Goal: Transaction & Acquisition: Obtain resource

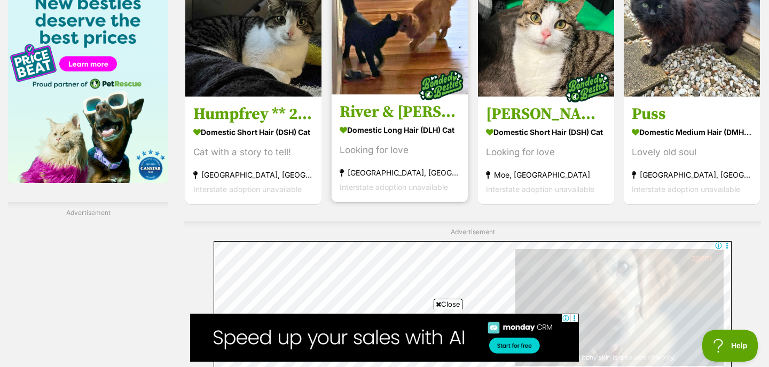
scroll to position [1974, 0]
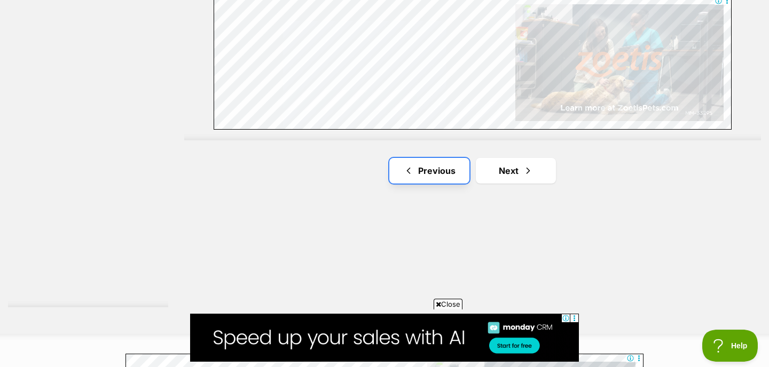
click at [415, 158] on link "Previous" at bounding box center [429, 171] width 80 height 26
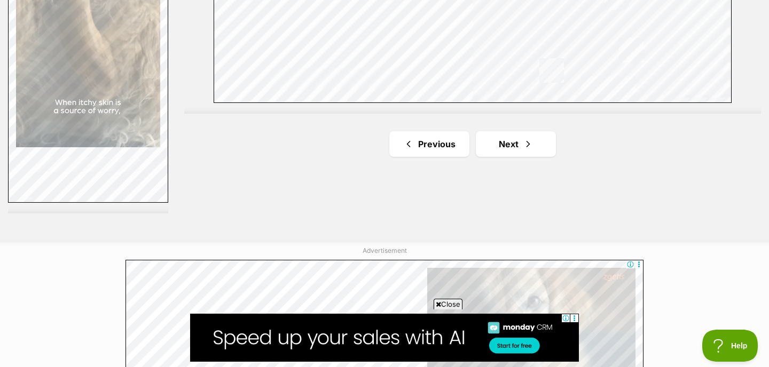
scroll to position [2075, 0]
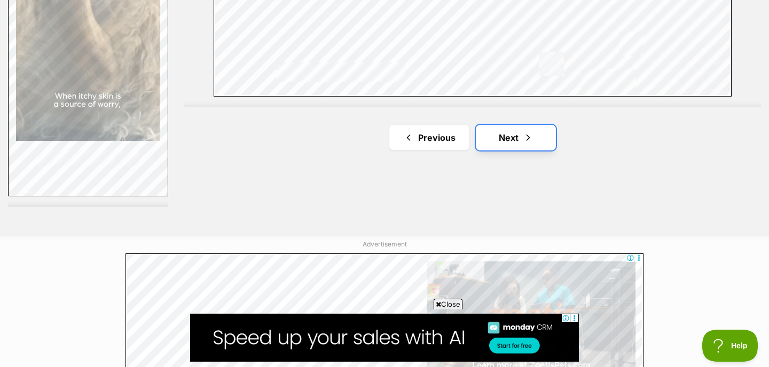
click at [523, 131] on span "Next page" at bounding box center [528, 137] width 11 height 13
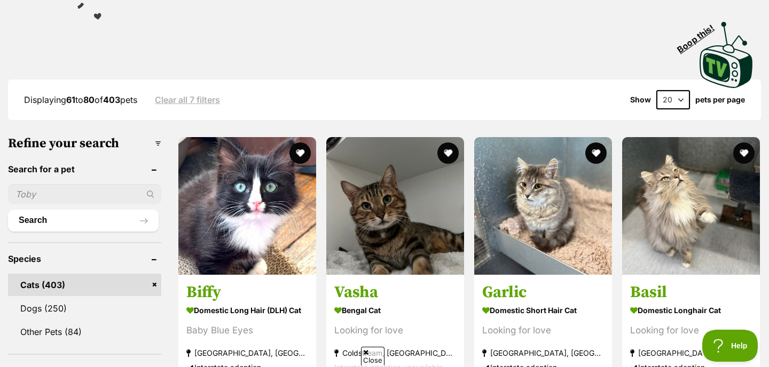
scroll to position [266, 0]
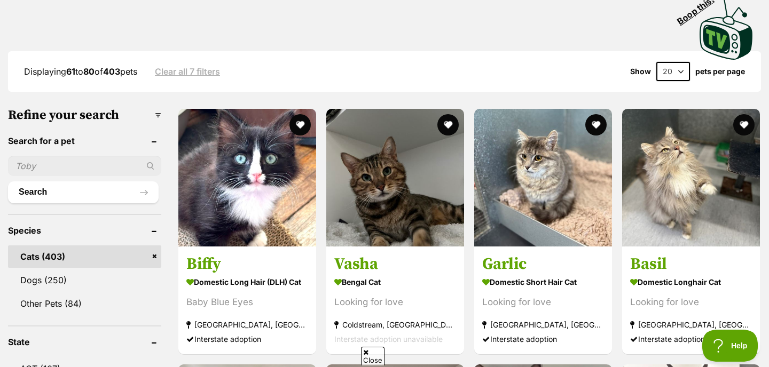
click at [107, 156] on input "text" at bounding box center [84, 166] width 153 height 20
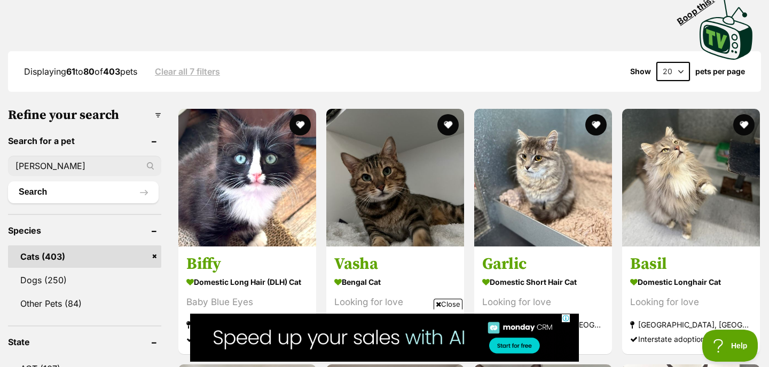
type input "george"
click at [8, 182] on button "Search" at bounding box center [83, 192] width 151 height 21
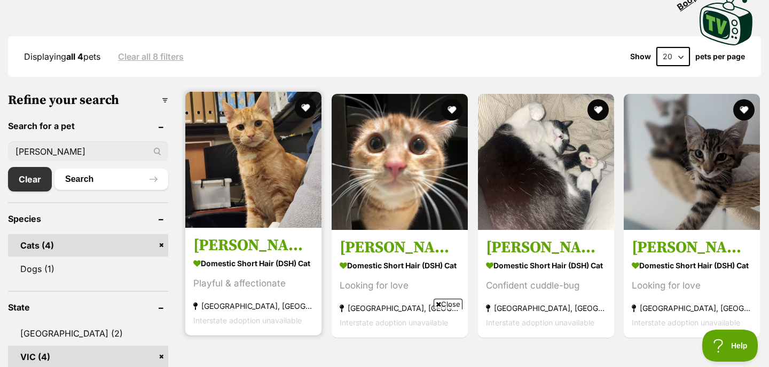
click at [249, 170] on img at bounding box center [253, 160] width 136 height 136
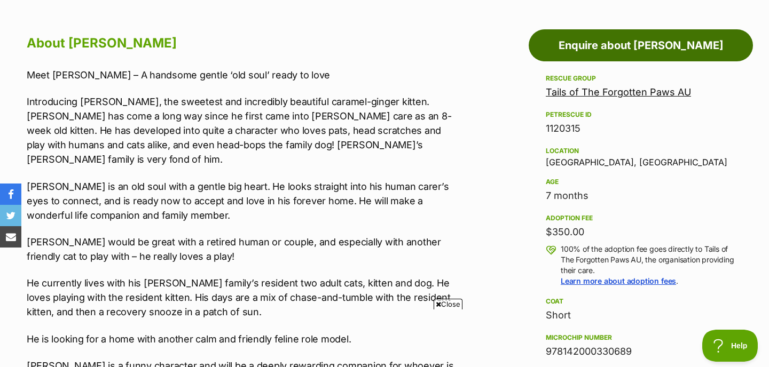
click at [565, 45] on link "Enquire about George Weasley" at bounding box center [641, 45] width 224 height 32
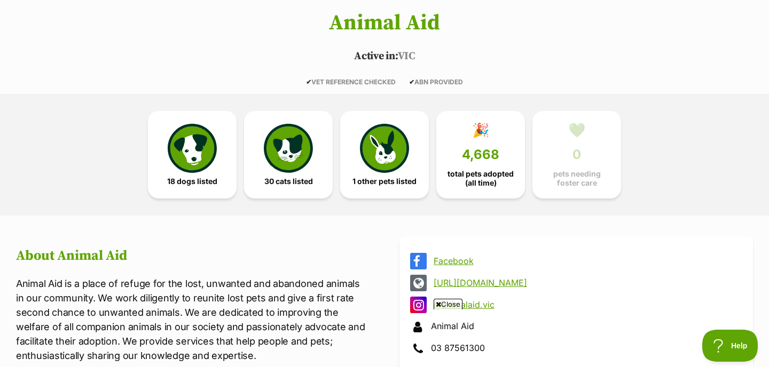
scroll to position [188, 0]
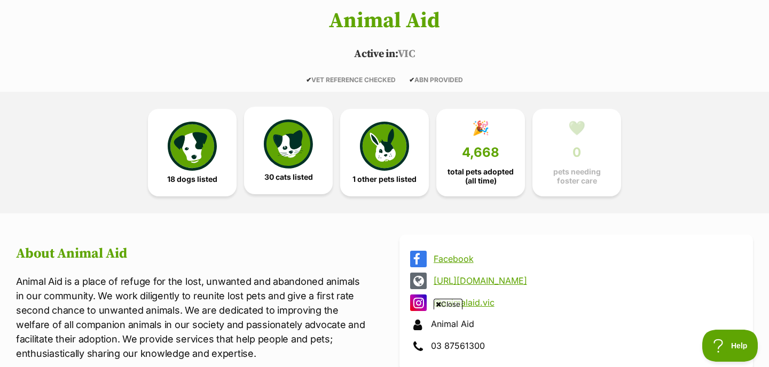
click at [300, 145] on img at bounding box center [288, 144] width 49 height 49
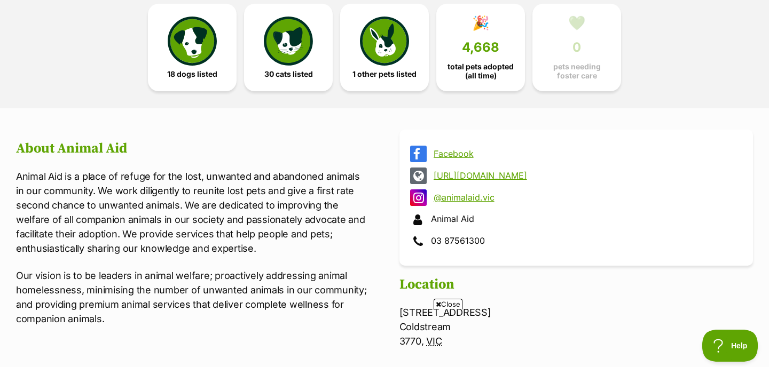
scroll to position [233, 0]
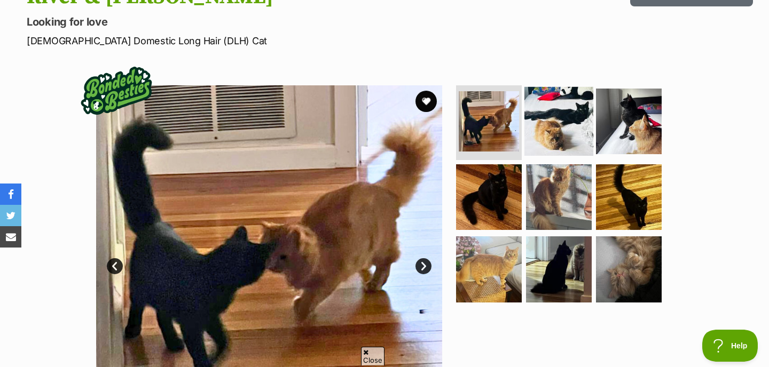
click at [554, 145] on img at bounding box center [558, 121] width 69 height 69
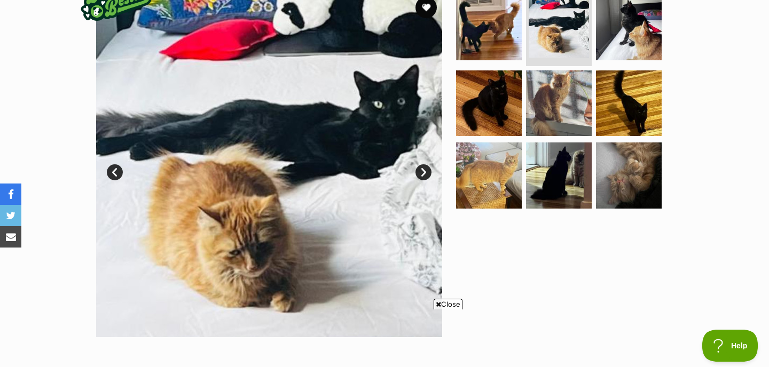
click at [422, 172] on link "Next" at bounding box center [423, 172] width 16 height 16
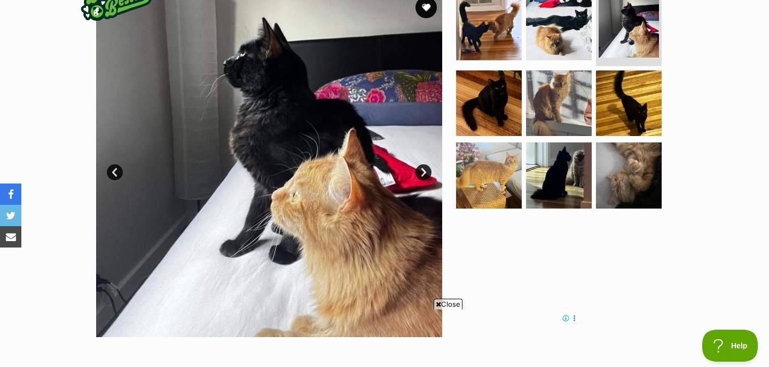
click at [422, 172] on link "Next" at bounding box center [423, 172] width 16 height 16
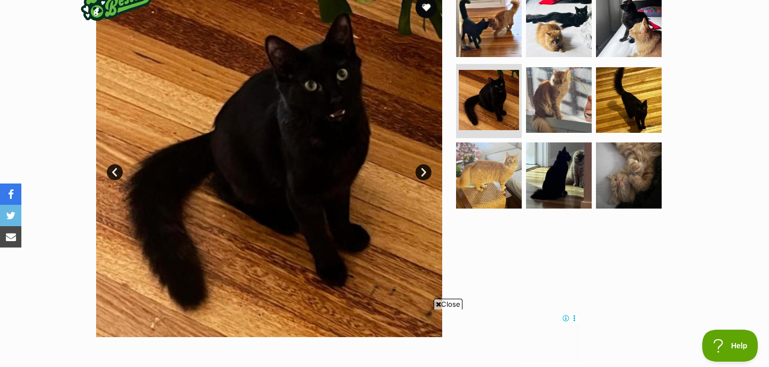
click at [422, 172] on link "Next" at bounding box center [423, 172] width 16 height 16
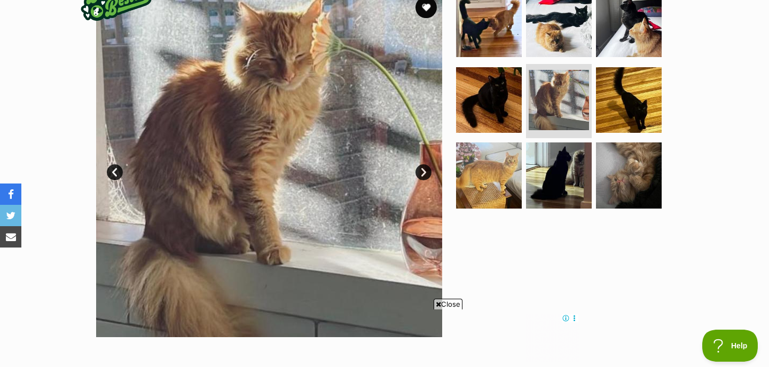
click at [422, 172] on link "Next" at bounding box center [423, 172] width 16 height 16
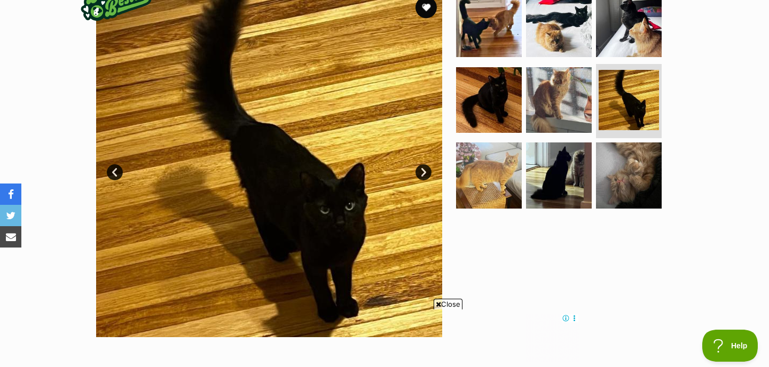
click at [422, 172] on link "Next" at bounding box center [423, 172] width 16 height 16
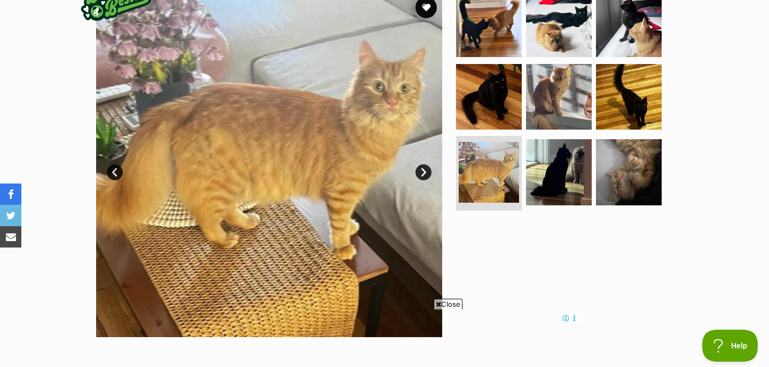
click at [422, 172] on link "Next" at bounding box center [423, 172] width 16 height 16
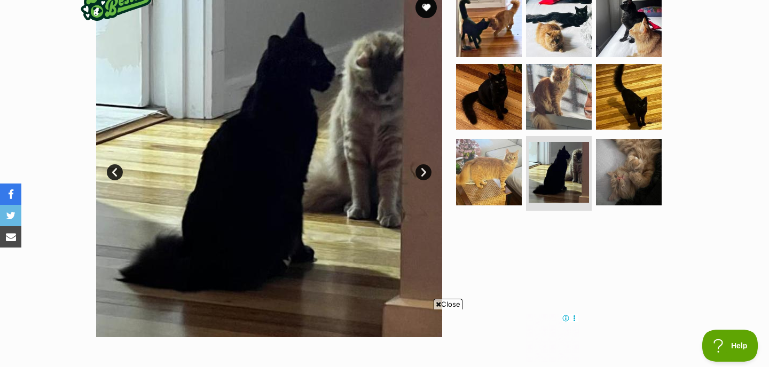
click at [422, 172] on link "Next" at bounding box center [423, 172] width 16 height 16
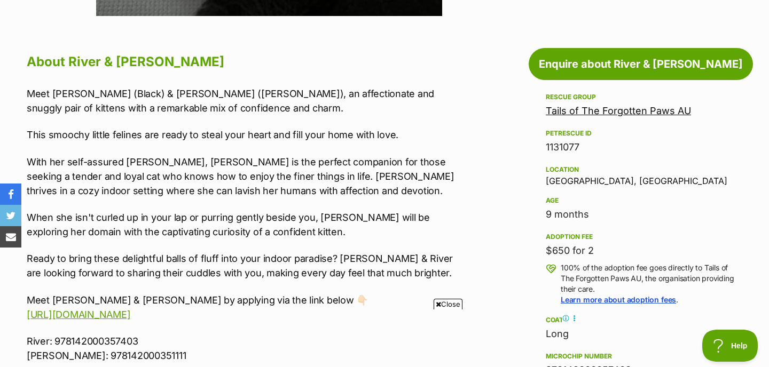
scroll to position [593, 0]
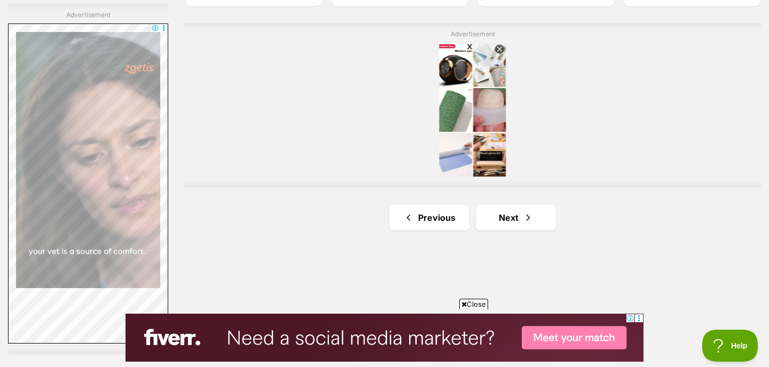
scroll to position [2025, 0]
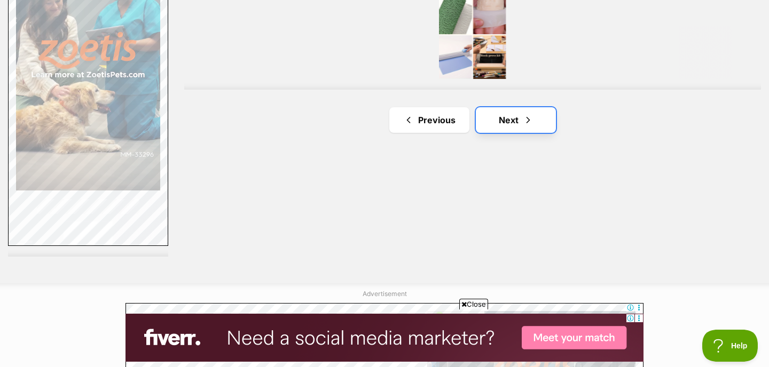
click at [502, 107] on link "Next" at bounding box center [516, 120] width 80 height 26
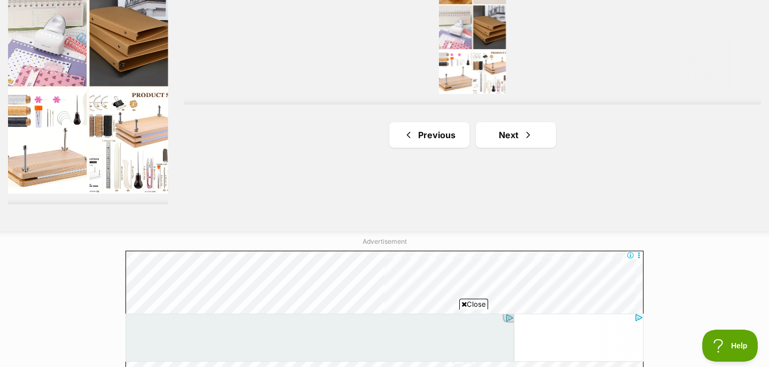
scroll to position [2112, 0]
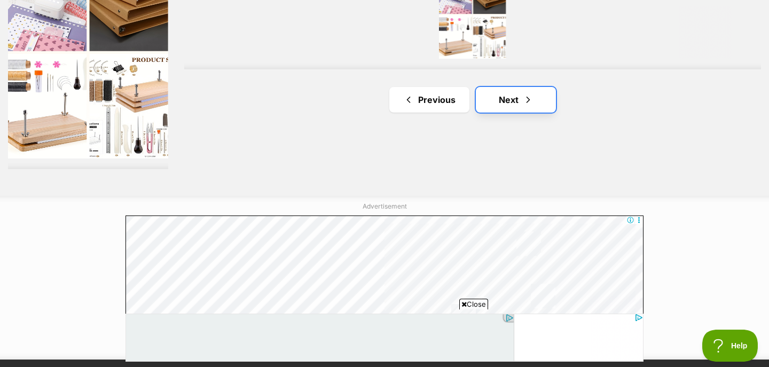
click at [502, 87] on link "Next" at bounding box center [516, 100] width 80 height 26
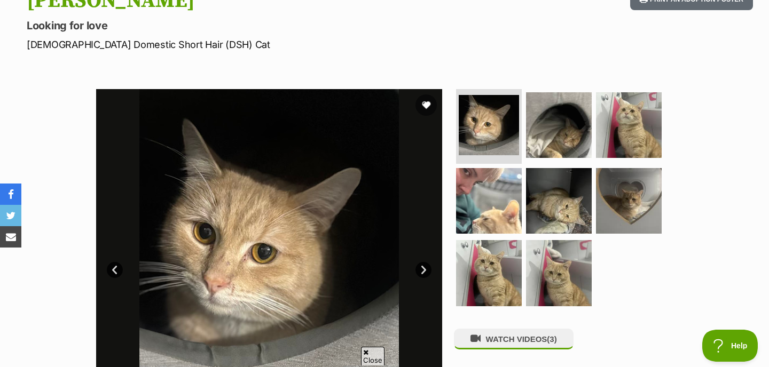
scroll to position [138, 0]
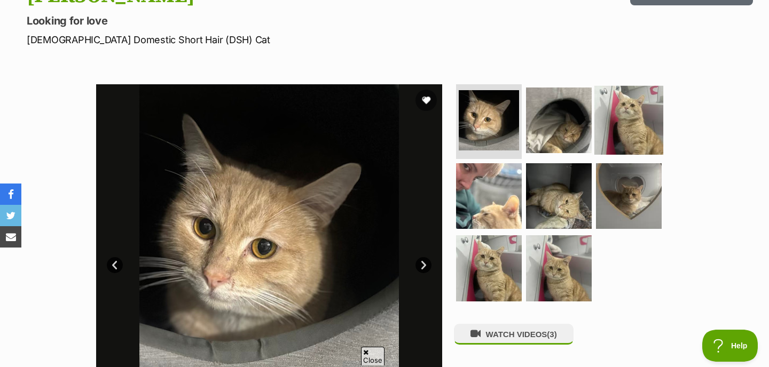
click at [601, 133] on img at bounding box center [628, 120] width 69 height 69
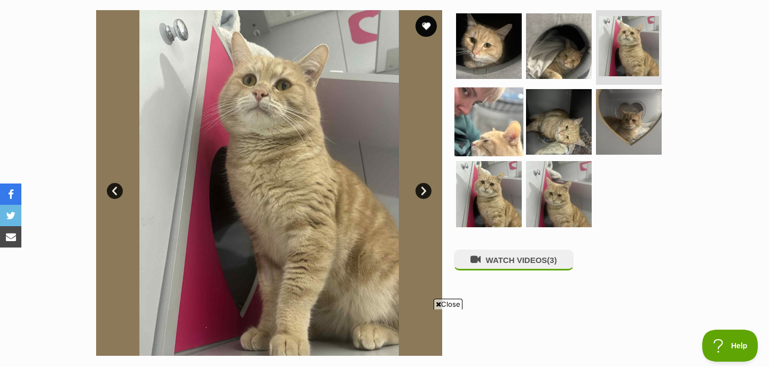
scroll to position [0, 0]
click at [420, 189] on link "Next" at bounding box center [423, 191] width 16 height 16
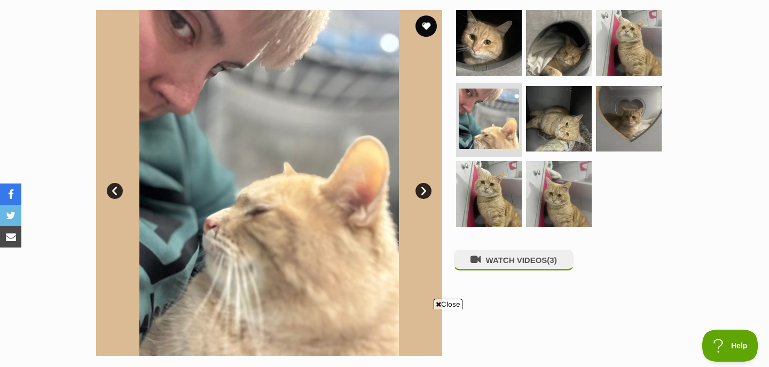
click at [420, 189] on link "Next" at bounding box center [423, 191] width 16 height 16
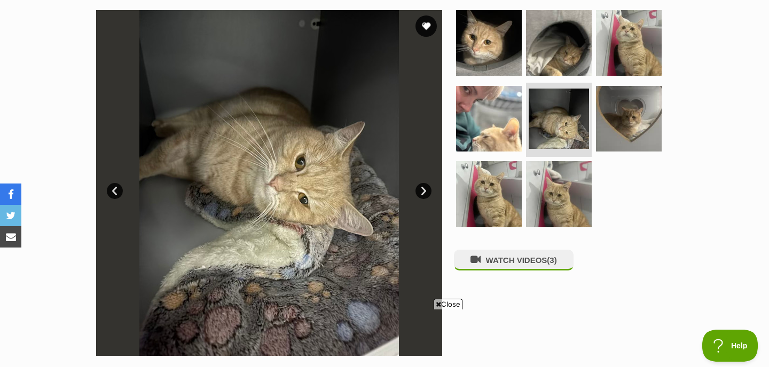
click at [420, 189] on link "Next" at bounding box center [423, 191] width 16 height 16
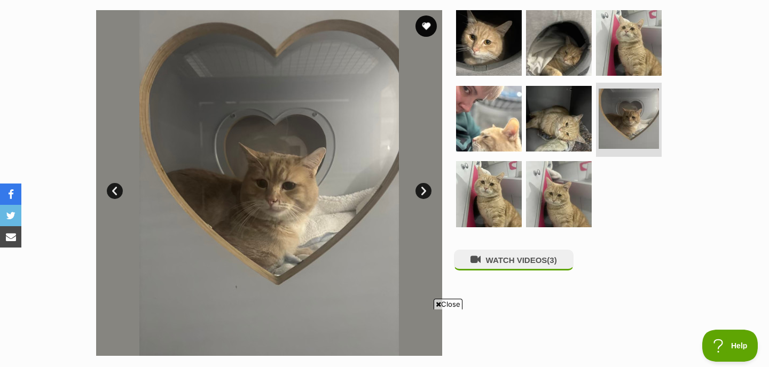
click at [420, 189] on link "Next" at bounding box center [423, 191] width 16 height 16
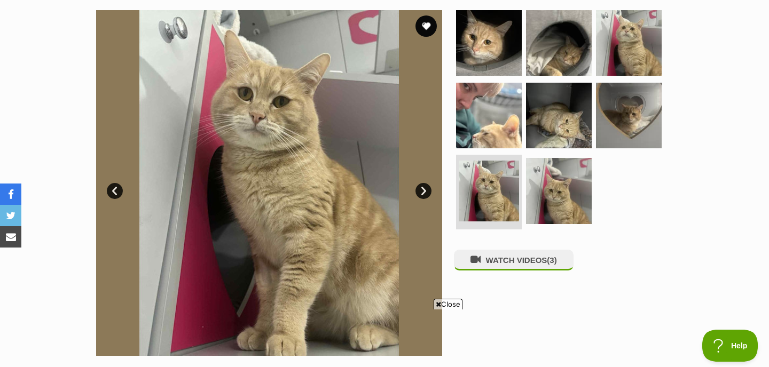
click at [420, 189] on link "Next" at bounding box center [423, 191] width 16 height 16
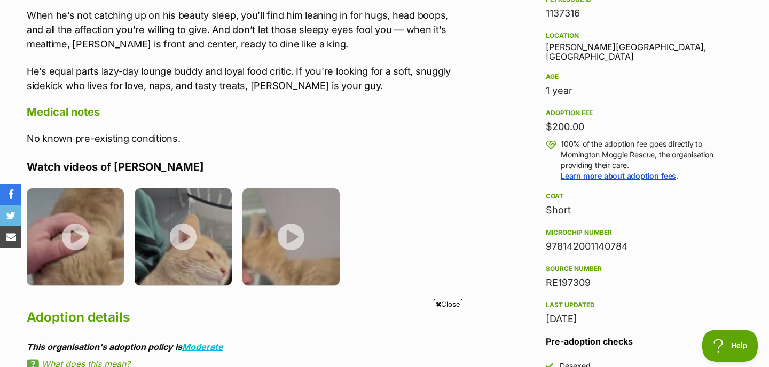
scroll to position [687, 0]
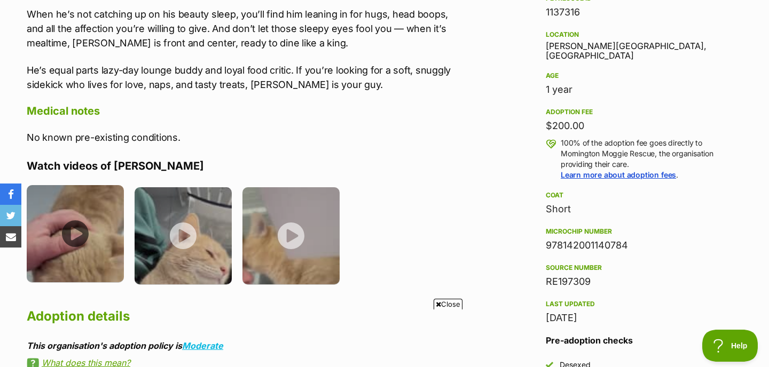
click at [76, 237] on img at bounding box center [75, 233] width 97 height 97
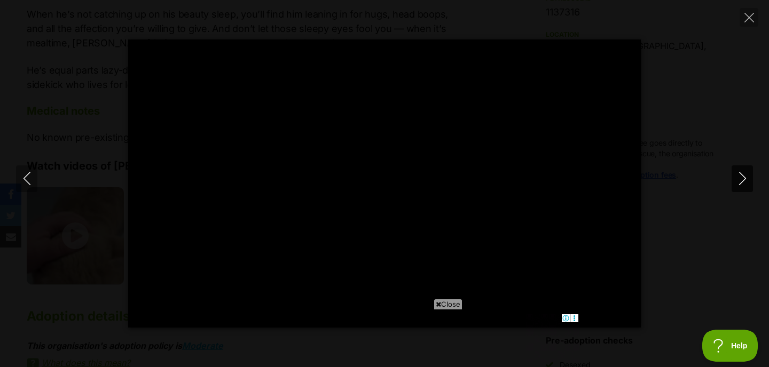
scroll to position [0, 0]
type input "100"
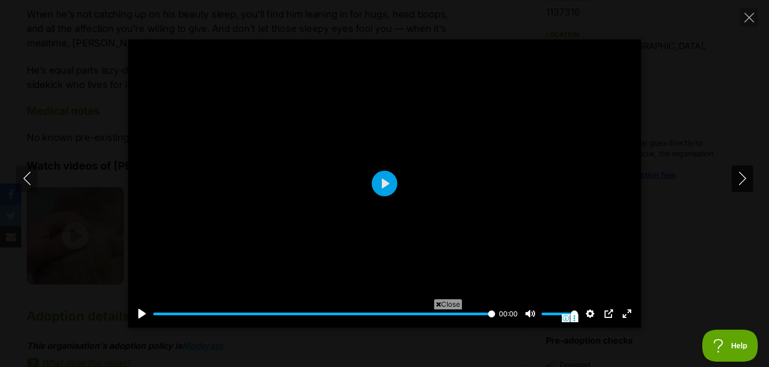
click at [739, 182] on icon "Next" at bounding box center [742, 178] width 13 height 13
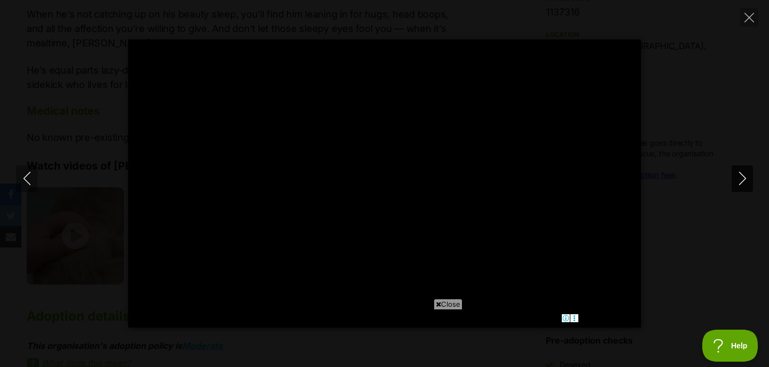
click at [736, 176] on icon "Next" at bounding box center [742, 178] width 13 height 13
type input "46.05"
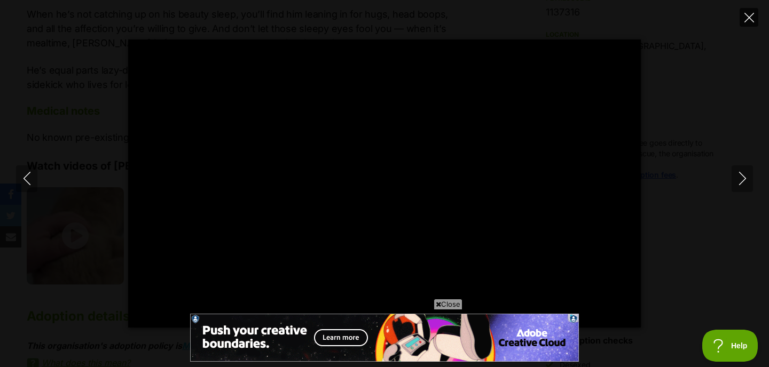
click at [748, 19] on icon "Close" at bounding box center [749, 18] width 10 height 10
type input "67.63"
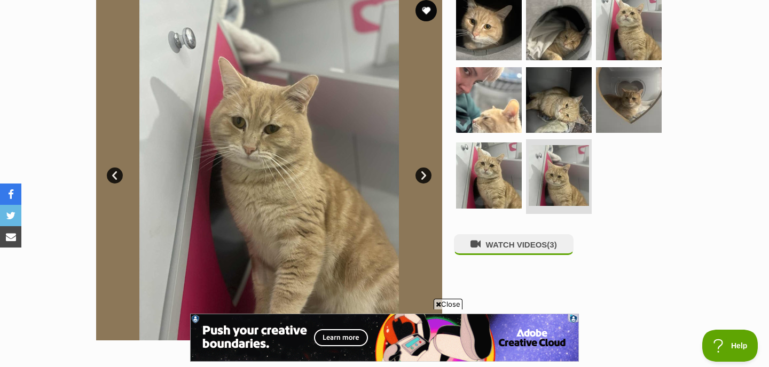
scroll to position [226, 0]
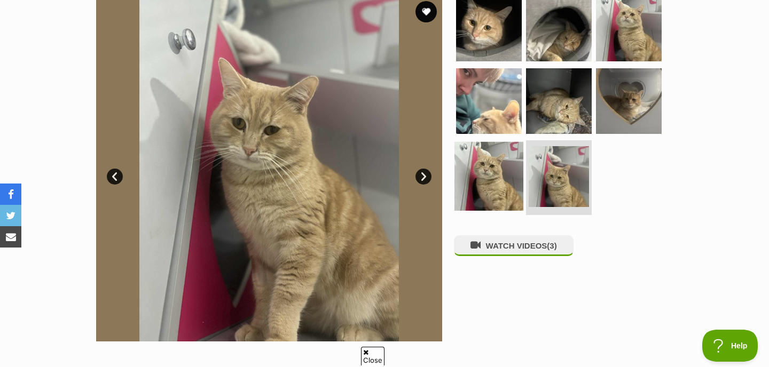
click at [492, 199] on img at bounding box center [488, 176] width 69 height 69
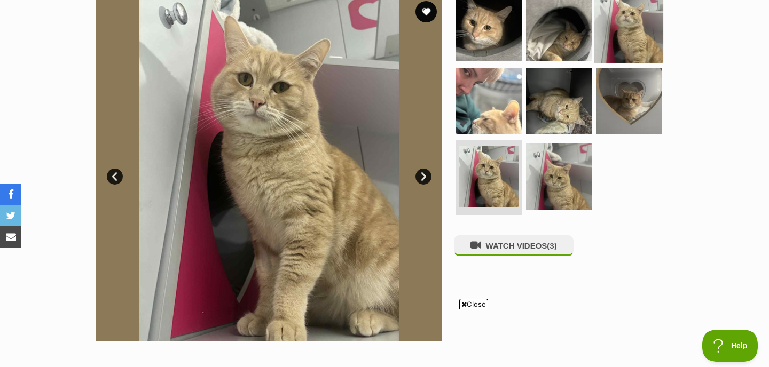
click at [620, 15] on img at bounding box center [628, 28] width 69 height 69
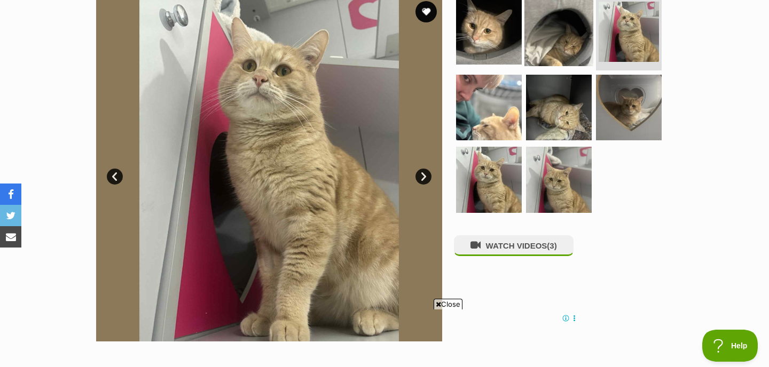
scroll to position [0, 0]
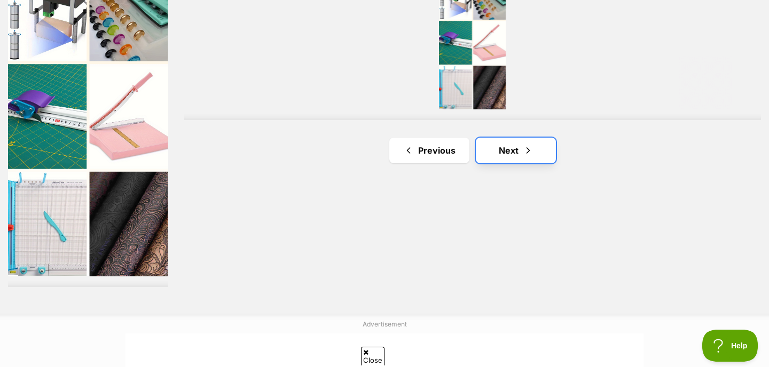
click at [545, 138] on link "Next" at bounding box center [516, 151] width 80 height 26
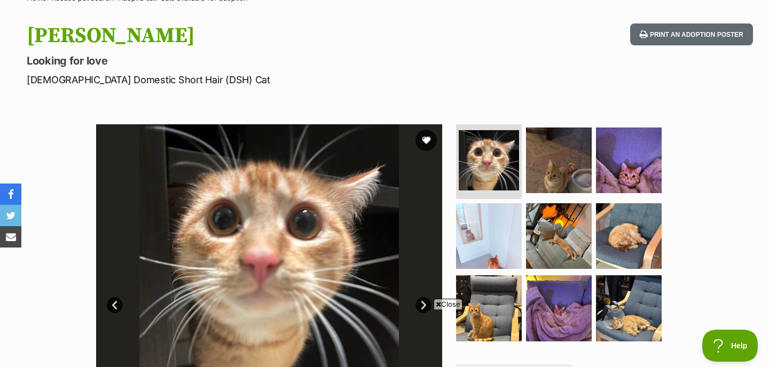
scroll to position [103, 0]
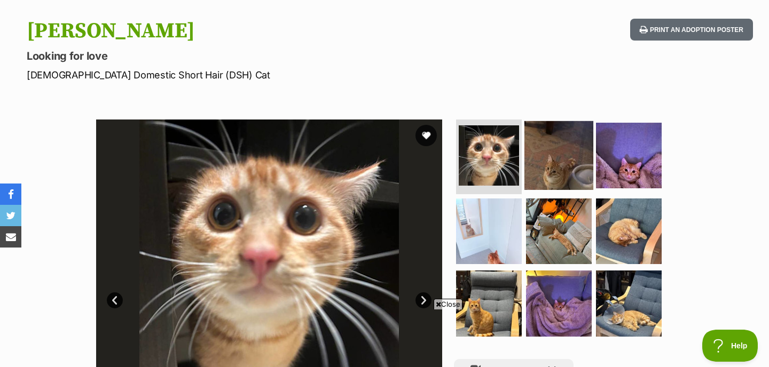
click at [543, 155] on img at bounding box center [558, 155] width 69 height 69
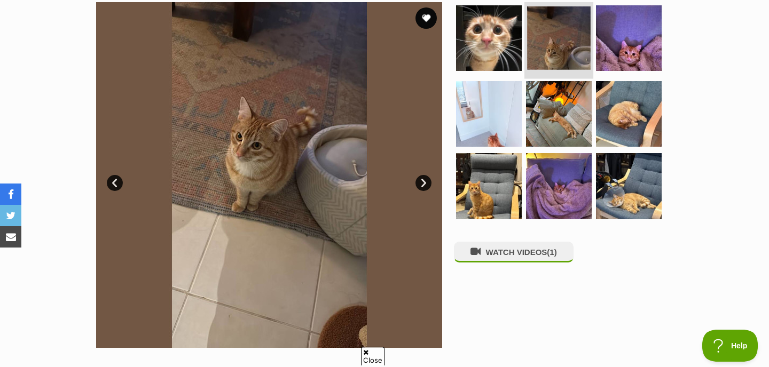
scroll to position [226, 0]
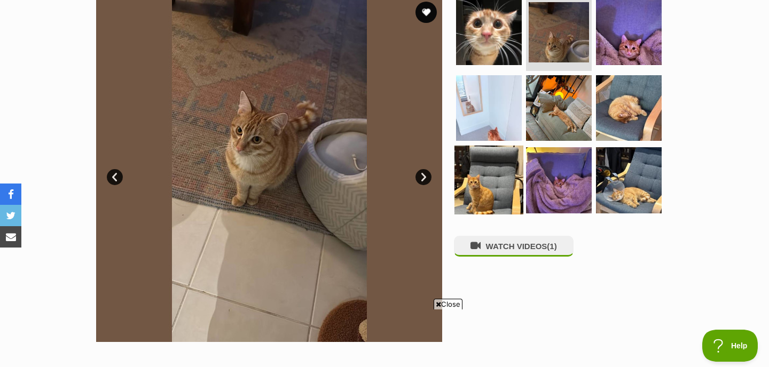
click at [493, 181] on img at bounding box center [488, 180] width 69 height 69
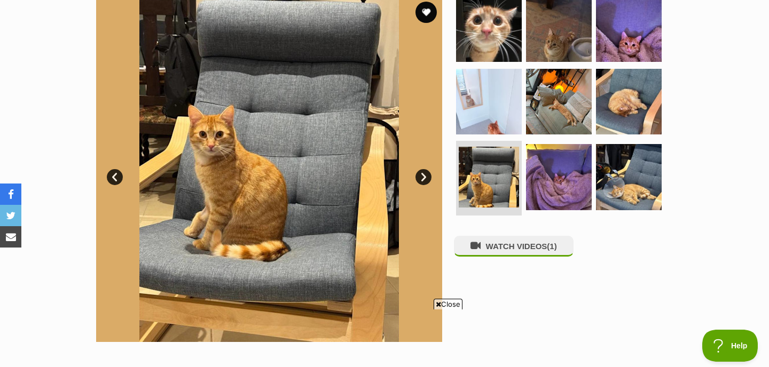
click at [424, 175] on link "Next" at bounding box center [423, 177] width 16 height 16
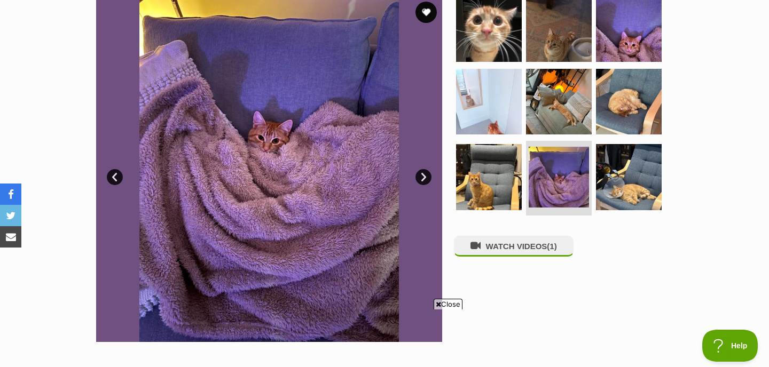
click at [424, 175] on link "Next" at bounding box center [423, 177] width 16 height 16
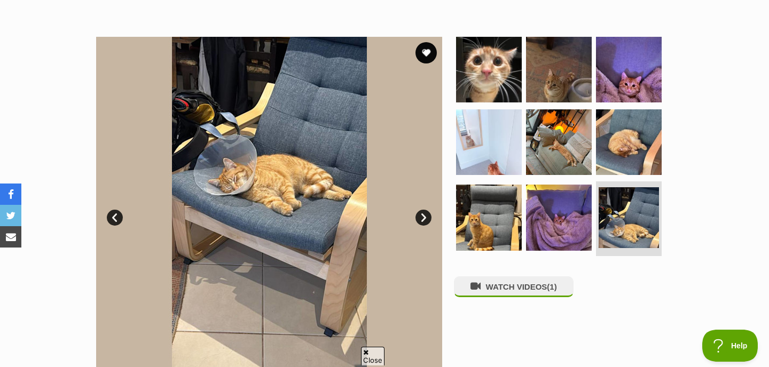
scroll to position [189, 0]
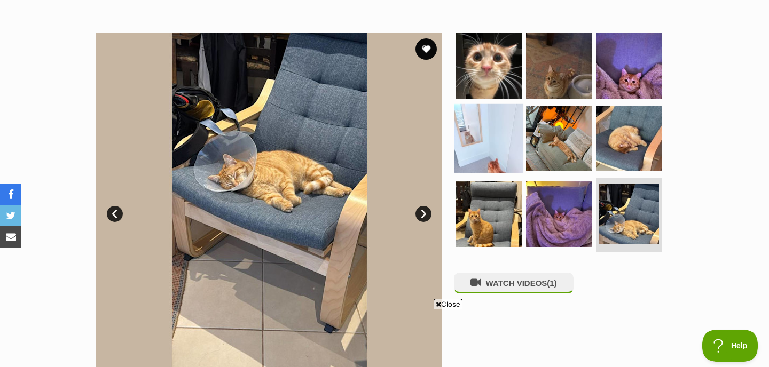
click at [498, 135] on img at bounding box center [488, 138] width 69 height 69
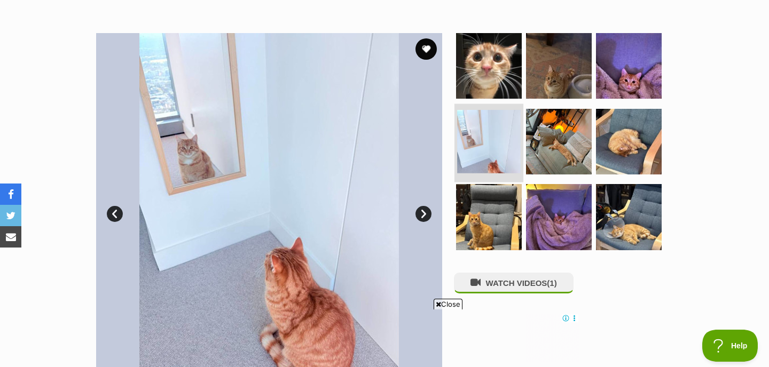
scroll to position [0, 0]
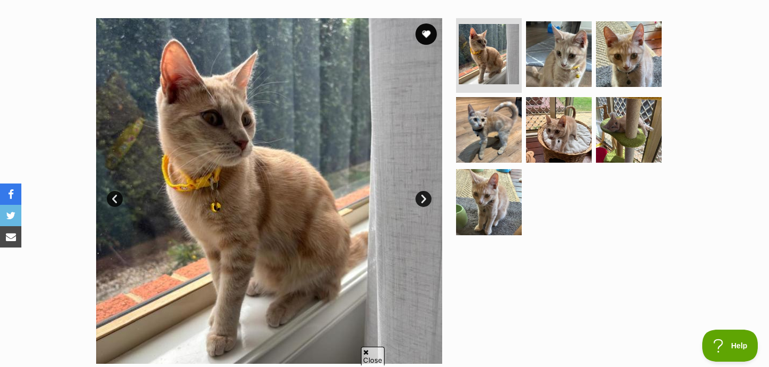
scroll to position [205, 0]
click at [420, 200] on link "Next" at bounding box center [423, 199] width 16 height 16
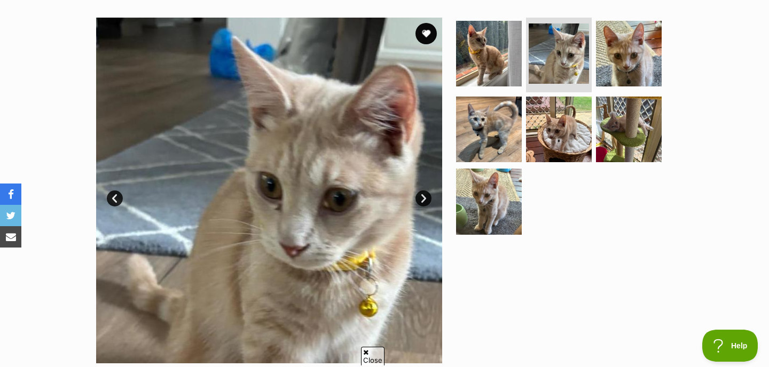
scroll to position [0, 0]
click at [420, 200] on link "Next" at bounding box center [423, 199] width 16 height 16
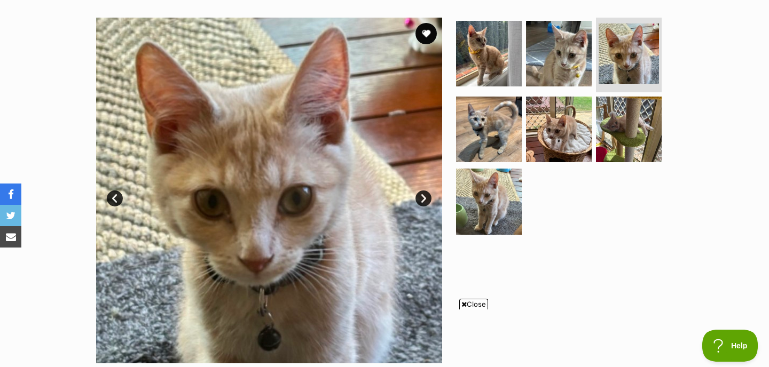
click at [420, 200] on link "Next" at bounding box center [423, 199] width 16 height 16
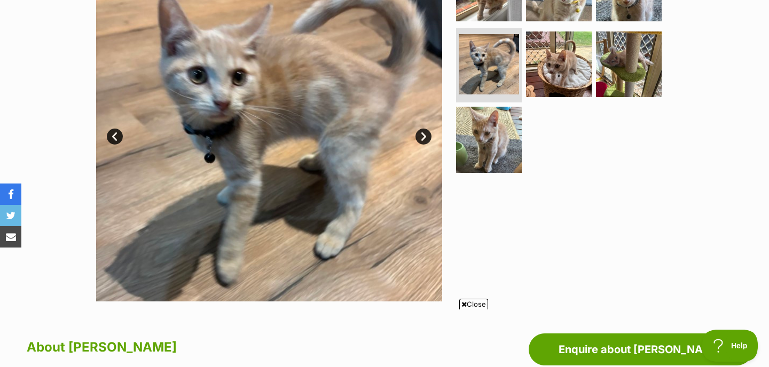
click at [422, 141] on link "Next" at bounding box center [423, 137] width 16 height 16
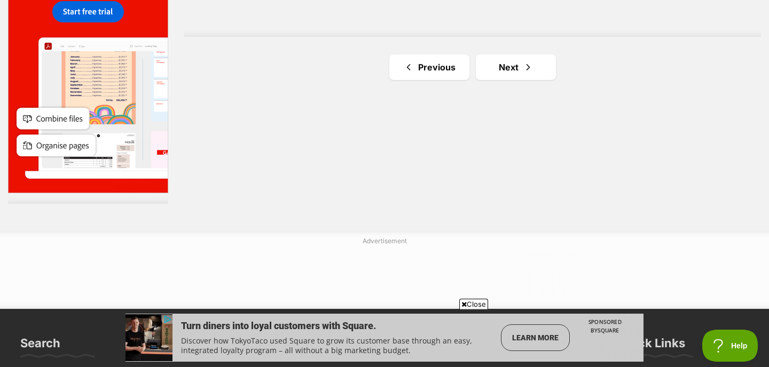
scroll to position [2109, 0]
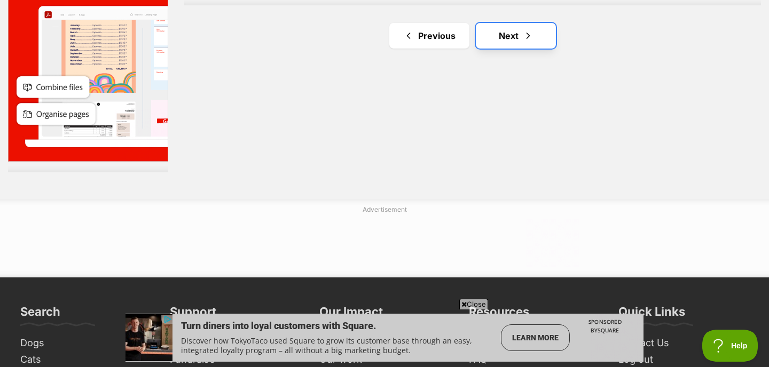
click at [501, 23] on link "Next" at bounding box center [516, 36] width 80 height 26
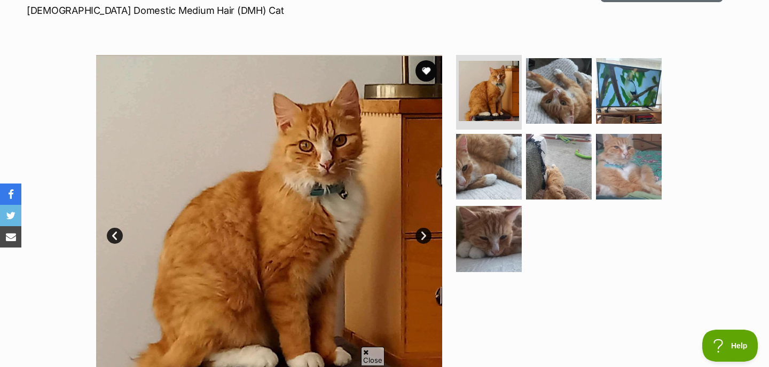
scroll to position [168, 0]
click at [425, 234] on link "Next" at bounding box center [423, 235] width 16 height 16
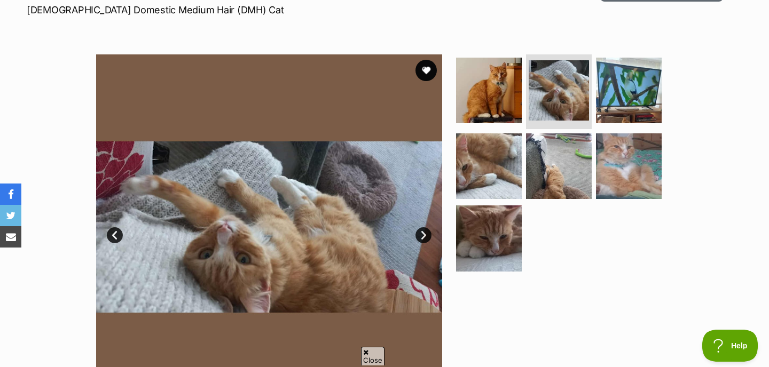
scroll to position [0, 0]
click at [425, 234] on link "Next" at bounding box center [423, 235] width 16 height 16
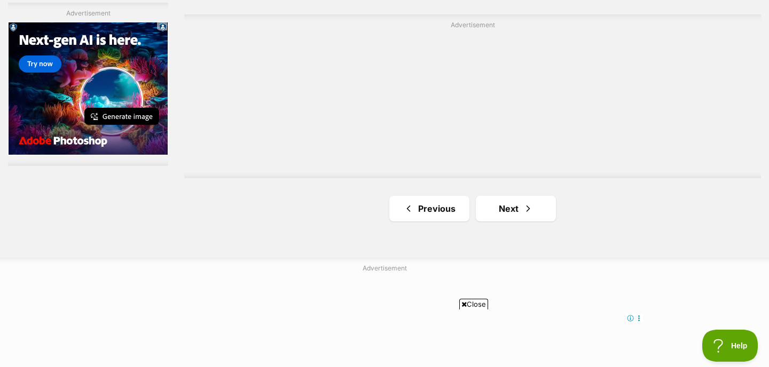
scroll to position [2088, 0]
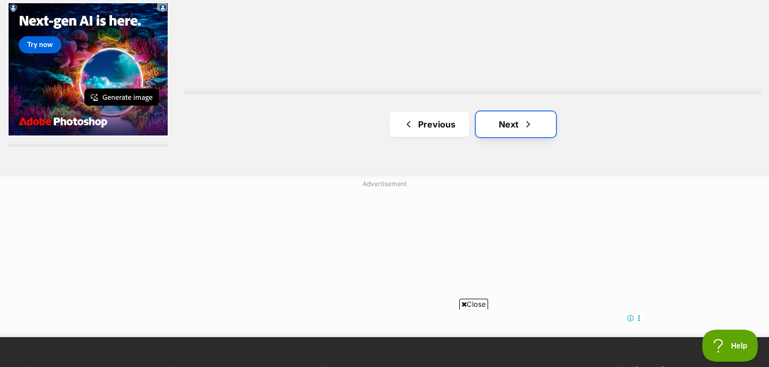
click at [496, 112] on link "Next" at bounding box center [516, 125] width 80 height 26
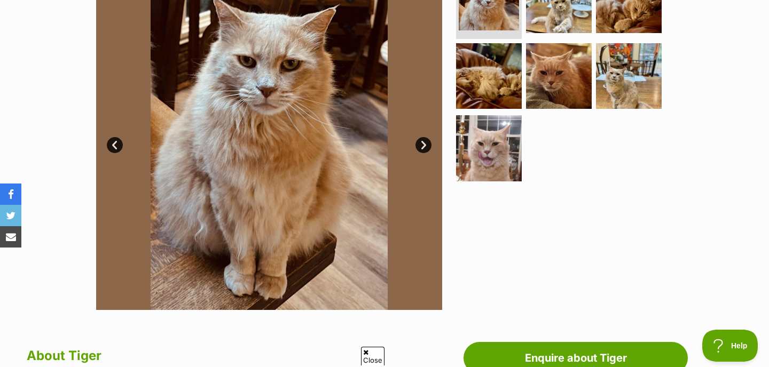
scroll to position [258, 0]
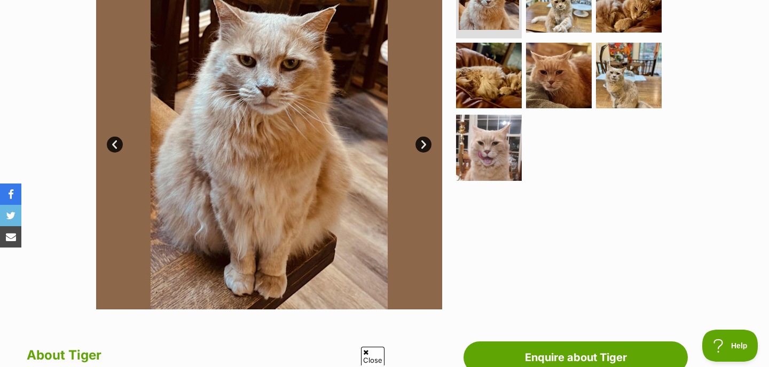
click at [425, 147] on link "Next" at bounding box center [423, 145] width 16 height 16
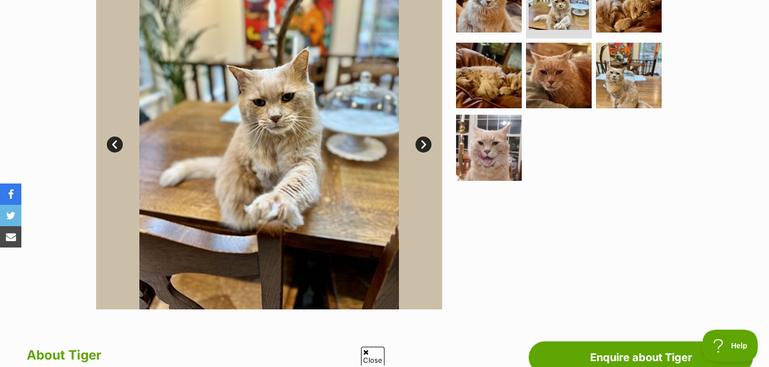
scroll to position [0, 0]
click at [425, 147] on link "Next" at bounding box center [423, 145] width 16 height 16
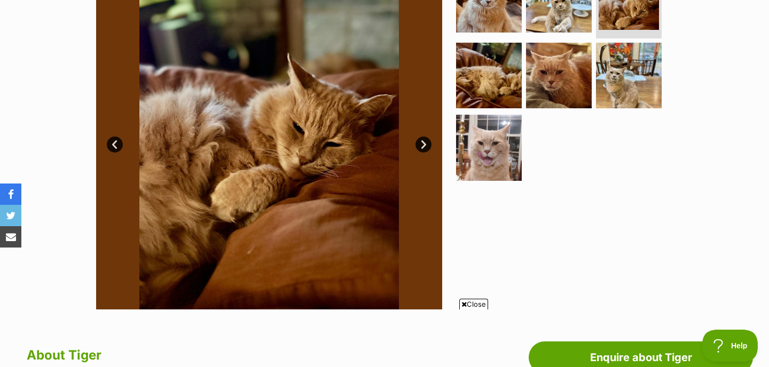
click at [425, 147] on link "Next" at bounding box center [423, 145] width 16 height 16
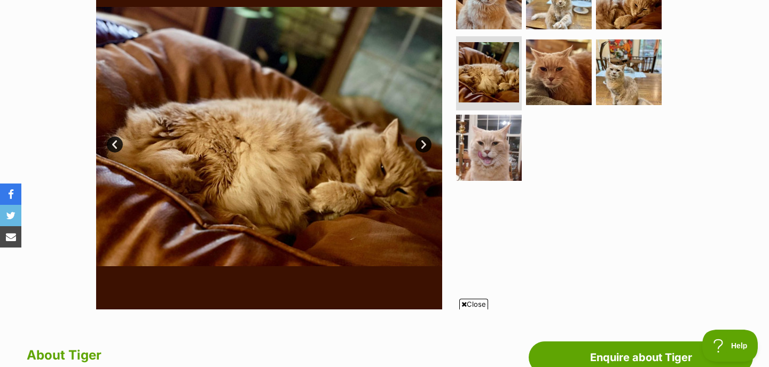
click at [425, 147] on link "Next" at bounding box center [423, 145] width 16 height 16
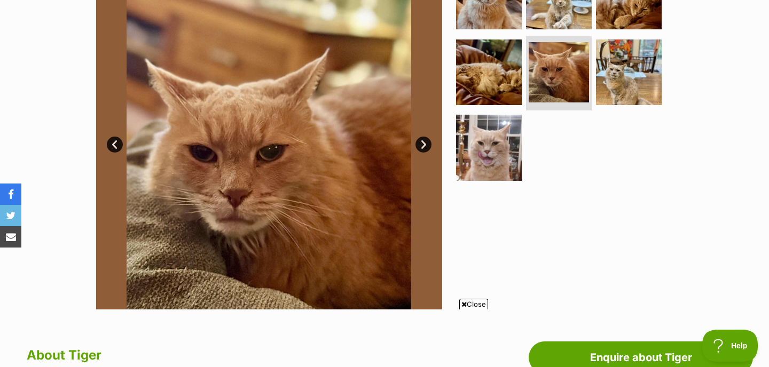
click at [425, 147] on link "Next" at bounding box center [423, 145] width 16 height 16
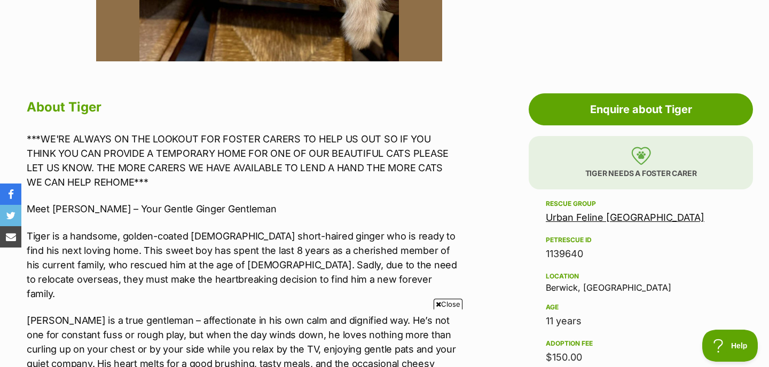
scroll to position [510, 0]
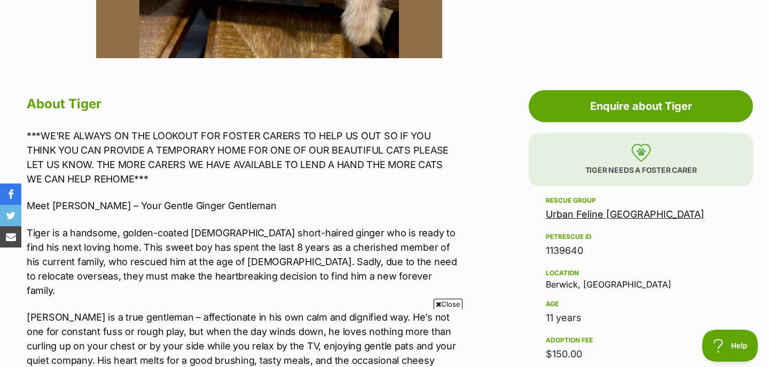
click at [619, 214] on link "Urban Feline [GEOGRAPHIC_DATA]" at bounding box center [625, 214] width 159 height 11
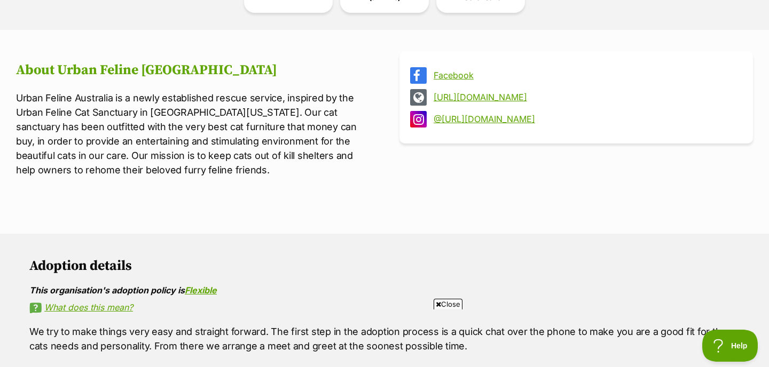
scroll to position [371, 0]
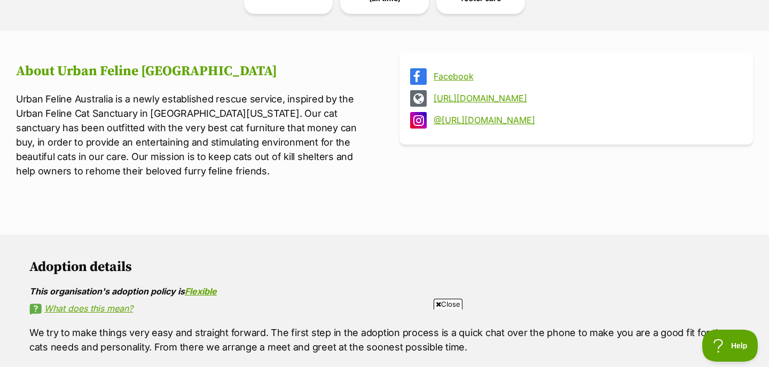
click at [526, 102] on link "[URL][DOMAIN_NAME]" at bounding box center [586, 98] width 304 height 10
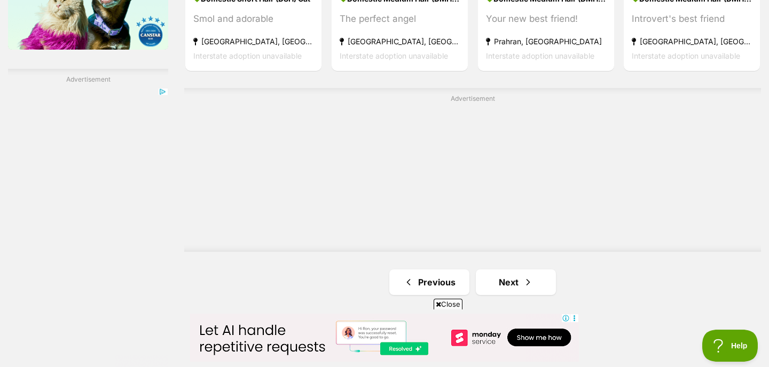
scroll to position [2095, 0]
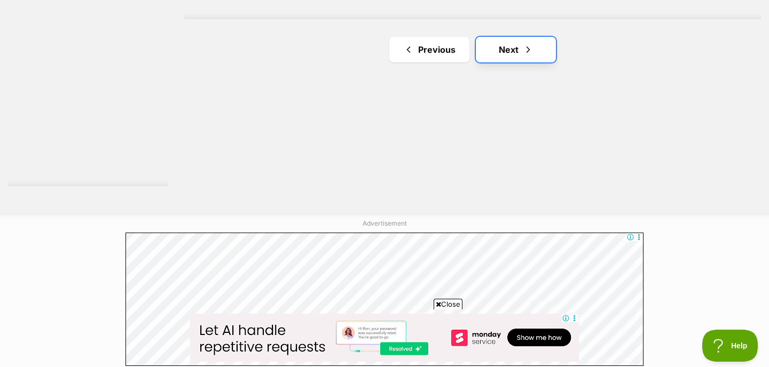
click at [513, 37] on link "Next" at bounding box center [516, 50] width 80 height 26
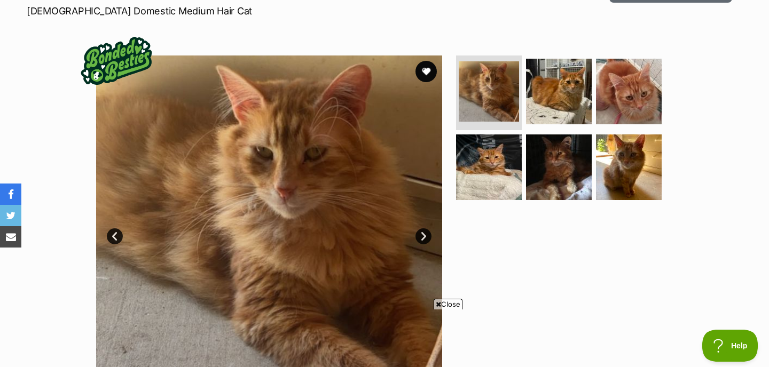
click at [427, 238] on link "Next" at bounding box center [423, 237] width 16 height 16
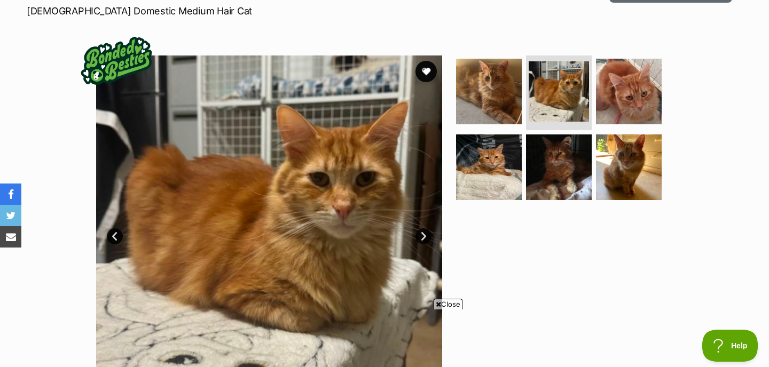
click at [427, 238] on link "Next" at bounding box center [423, 237] width 16 height 16
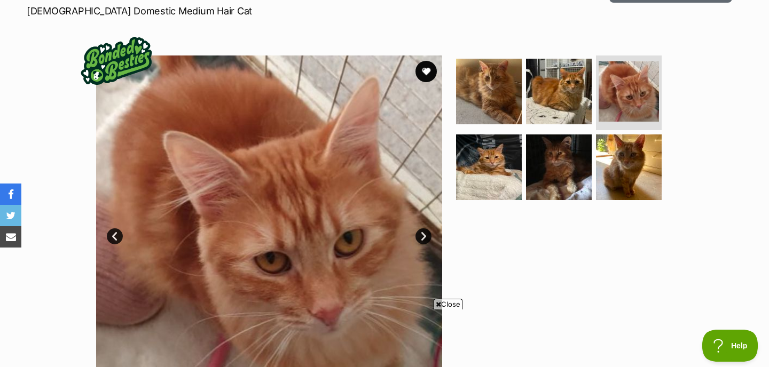
click at [427, 238] on link "Next" at bounding box center [423, 237] width 16 height 16
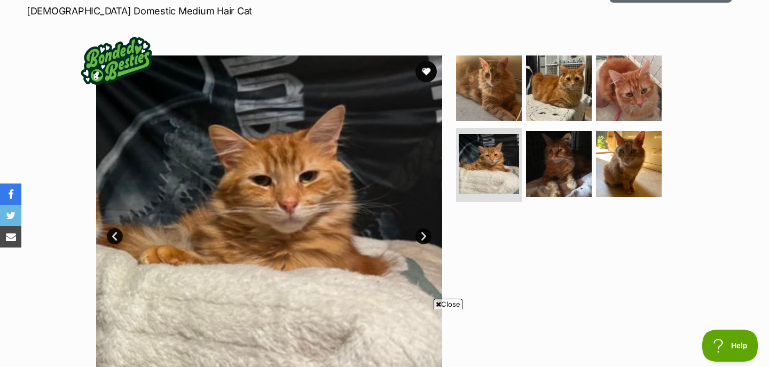
click at [427, 238] on link "Next" at bounding box center [423, 237] width 16 height 16
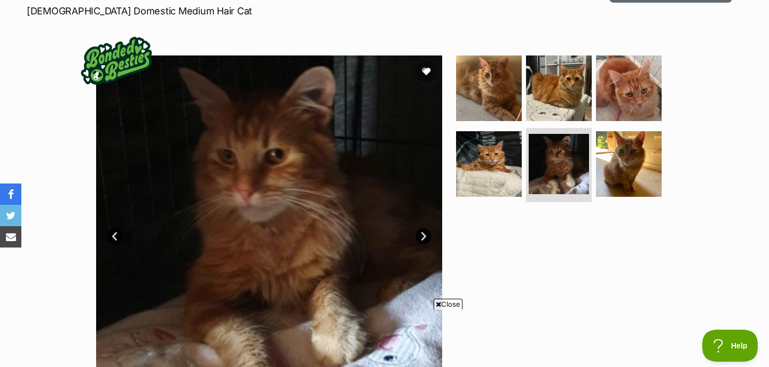
click at [427, 238] on link "Next" at bounding box center [423, 237] width 16 height 16
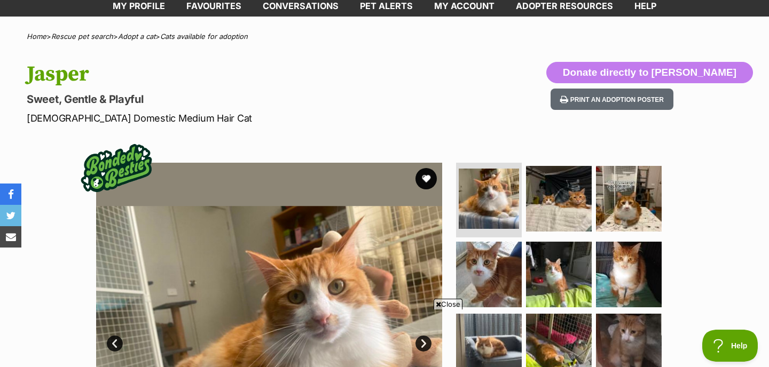
scroll to position [187, 0]
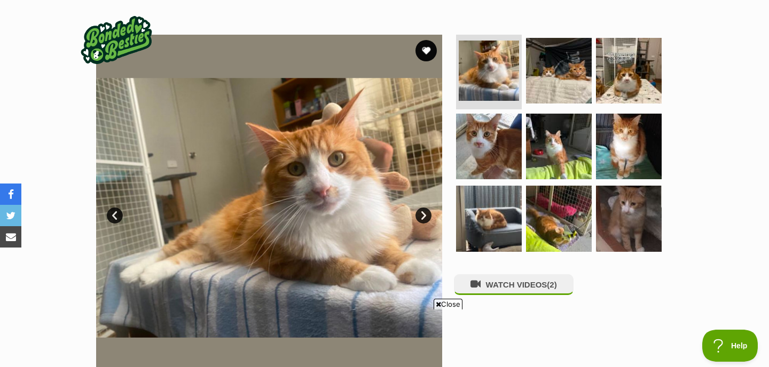
click at [421, 213] on link "Next" at bounding box center [423, 216] width 16 height 16
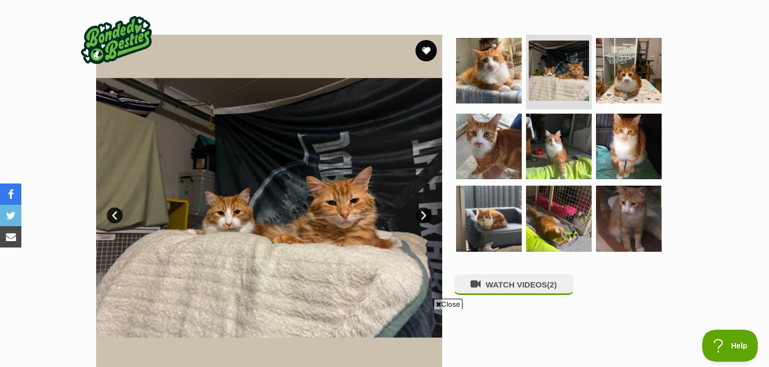
click at [421, 213] on link "Next" at bounding box center [423, 216] width 16 height 16
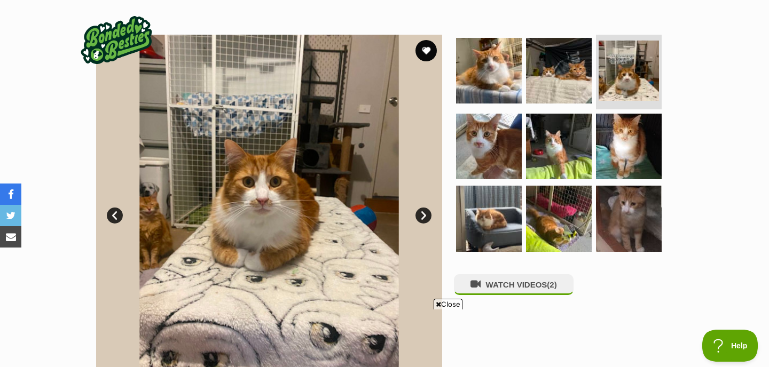
click at [421, 213] on link "Next" at bounding box center [423, 216] width 16 height 16
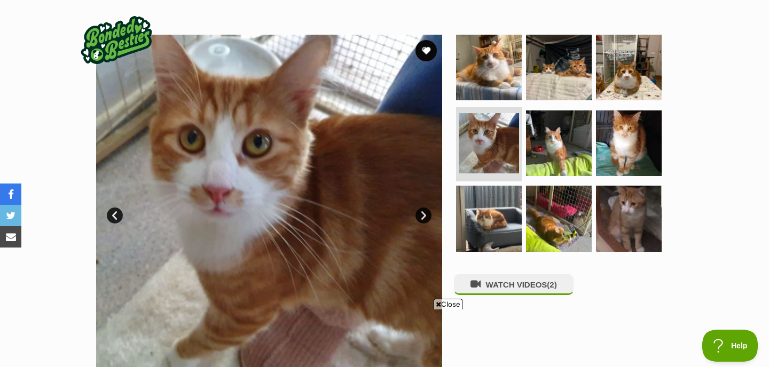
click at [421, 214] on link "Next" at bounding box center [423, 216] width 16 height 16
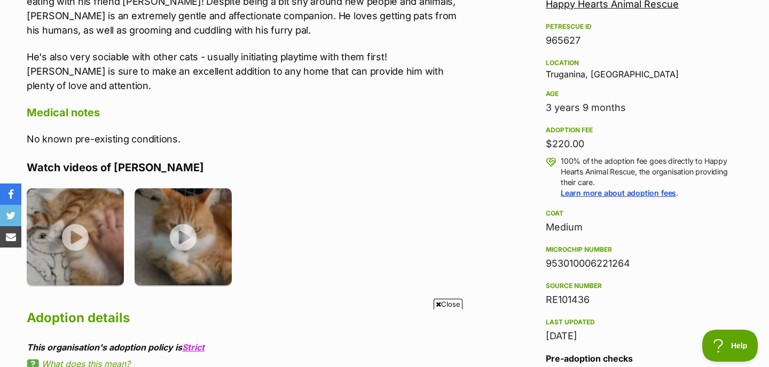
scroll to position [661, 0]
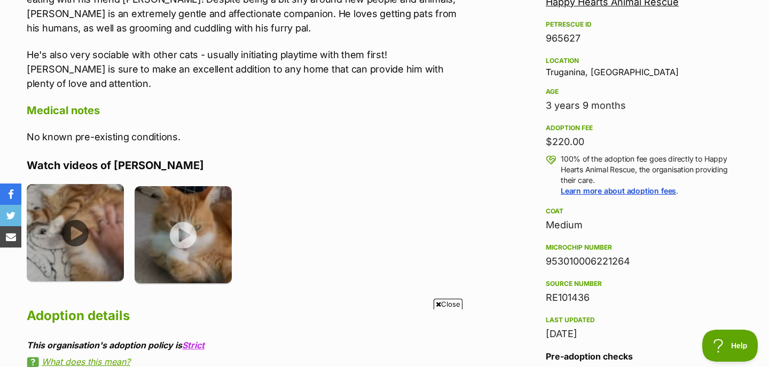
click at [75, 227] on img at bounding box center [75, 232] width 97 height 97
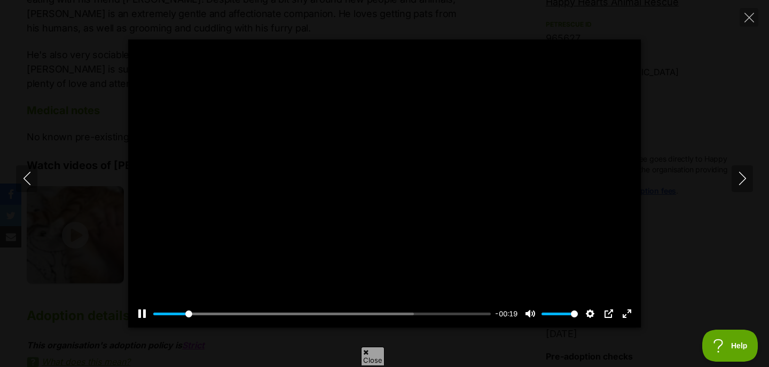
scroll to position [0, 0]
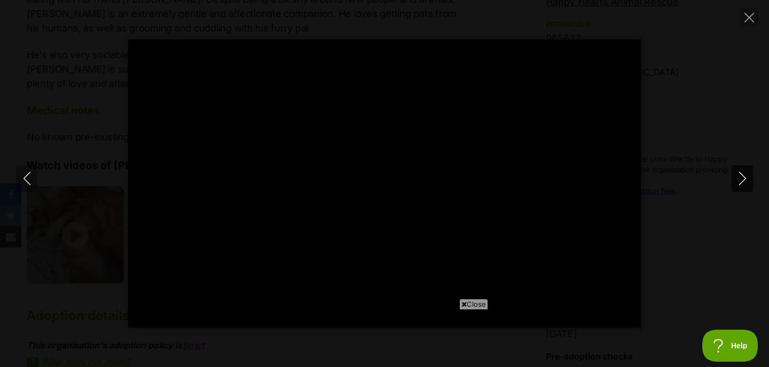
click at [743, 179] on icon "Next" at bounding box center [742, 178] width 13 height 13
type input "38.18"
type input "100"
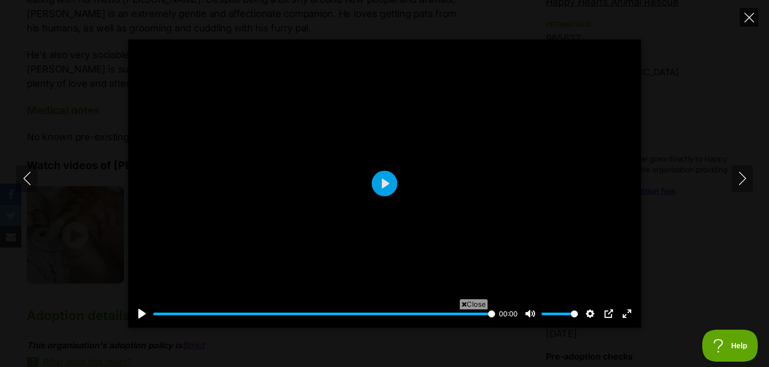
click at [745, 20] on icon "Close" at bounding box center [749, 18] width 10 height 10
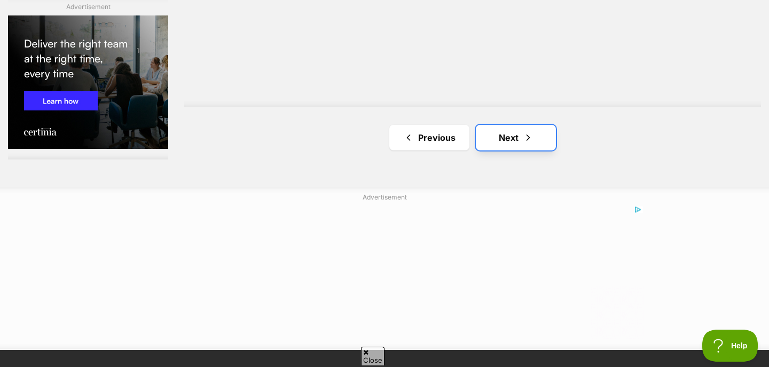
click at [525, 131] on span "Next page" at bounding box center [528, 137] width 11 height 13
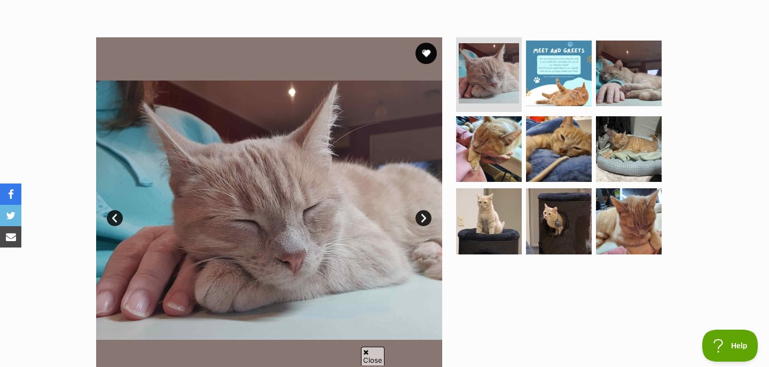
scroll to position [194, 0]
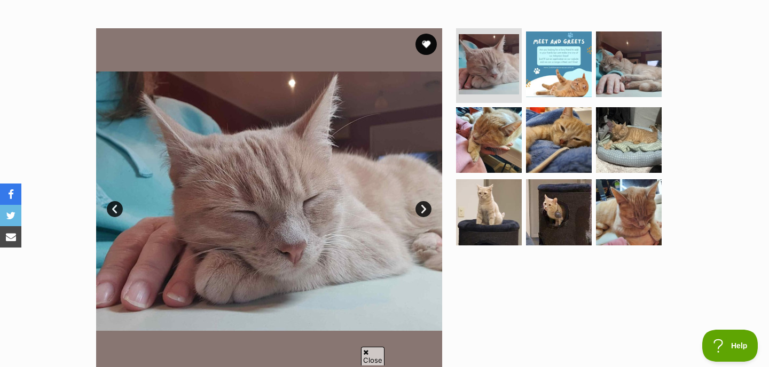
click at [419, 205] on link "Next" at bounding box center [423, 209] width 16 height 16
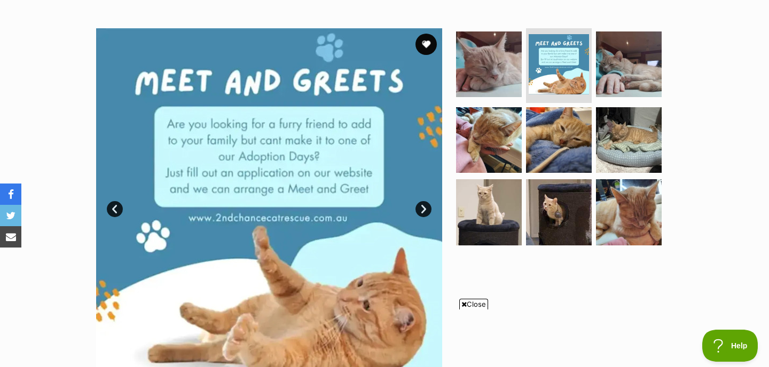
scroll to position [0, 0]
click at [419, 205] on link "Next" at bounding box center [423, 209] width 16 height 16
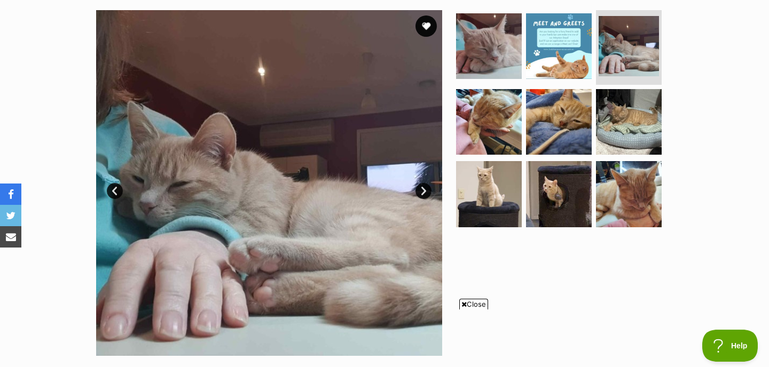
scroll to position [214, 0]
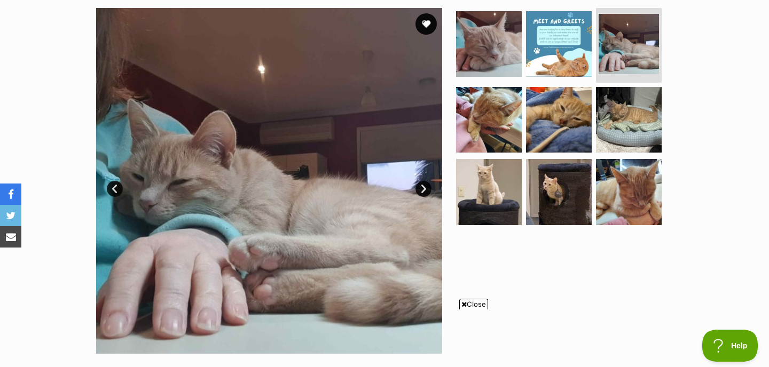
click at [422, 190] on link "Next" at bounding box center [423, 189] width 16 height 16
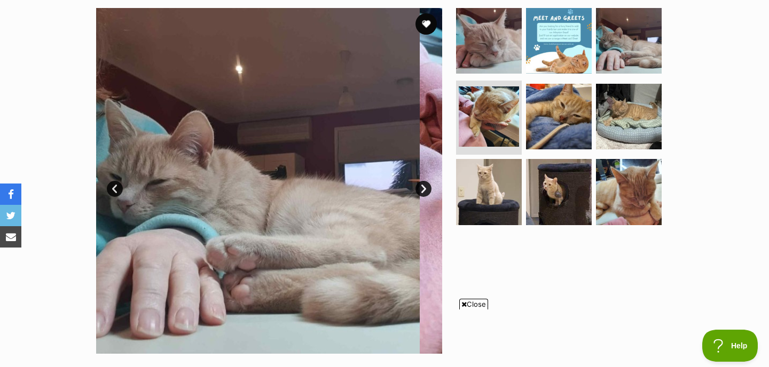
scroll to position [0, 0]
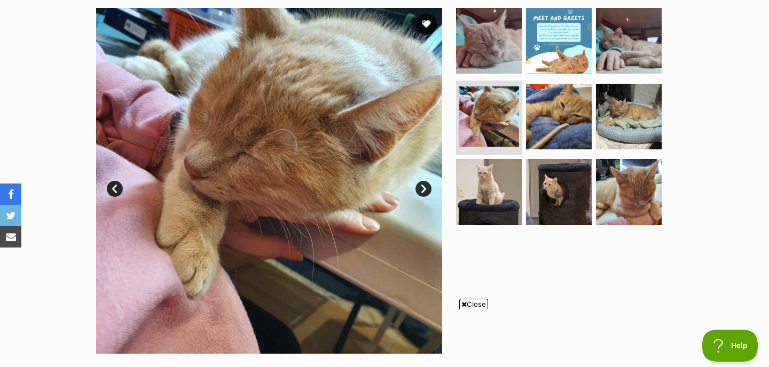
click at [422, 190] on link "Next" at bounding box center [423, 189] width 16 height 16
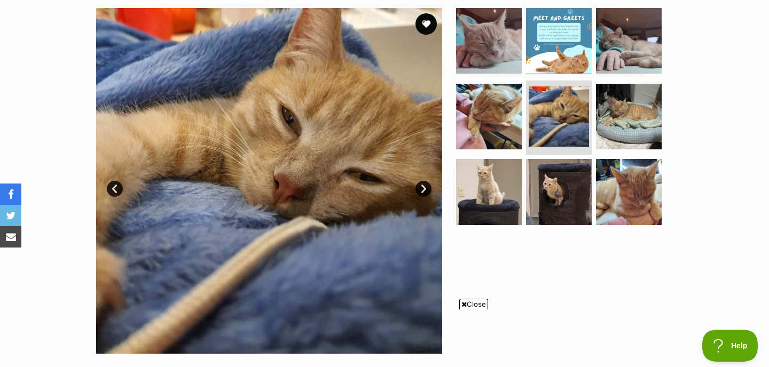
click at [422, 190] on link "Next" at bounding box center [423, 189] width 16 height 16
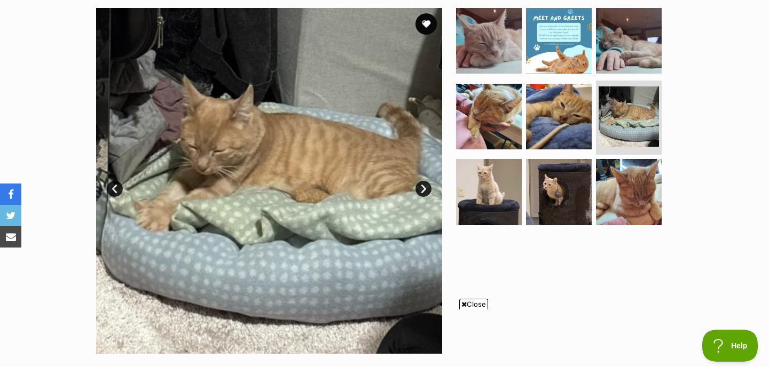
click at [422, 190] on link "Next" at bounding box center [423, 189] width 16 height 16
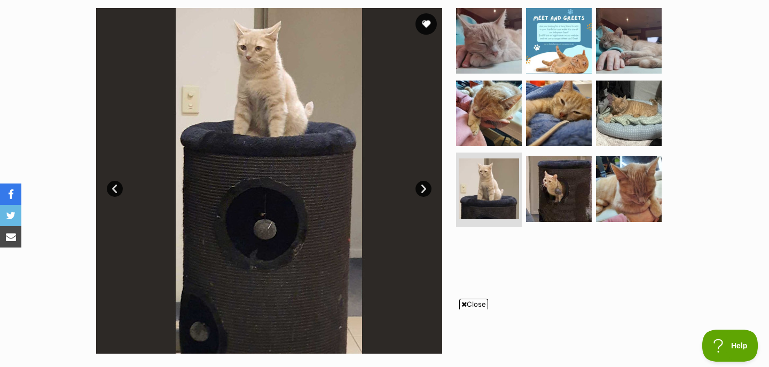
click at [422, 190] on link "Next" at bounding box center [423, 189] width 16 height 16
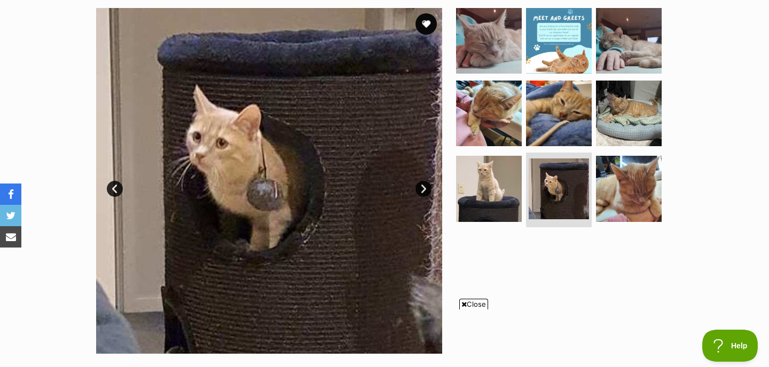
click at [422, 190] on link "Next" at bounding box center [423, 189] width 16 height 16
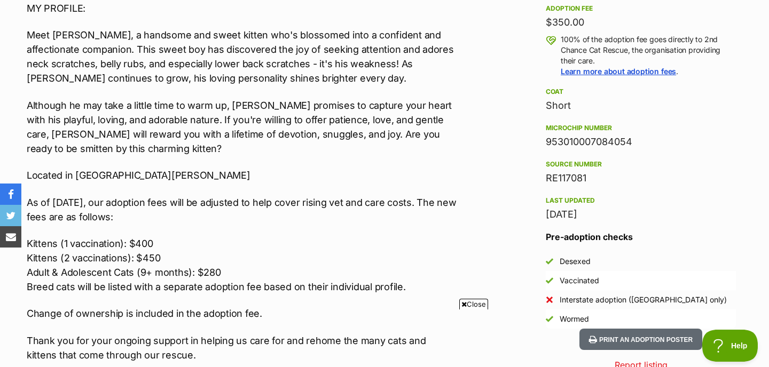
scroll to position [805, 0]
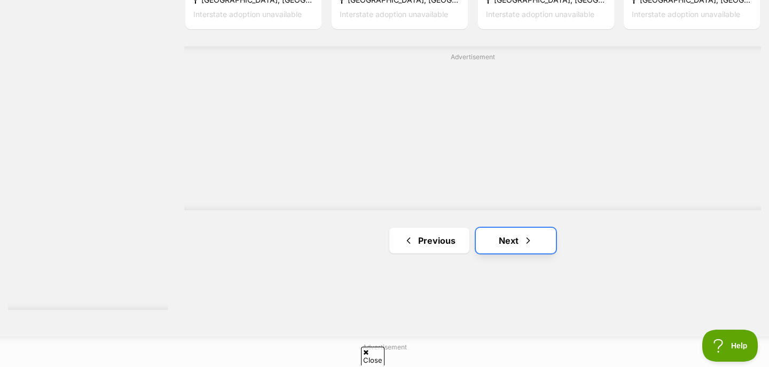
click at [515, 228] on link "Next" at bounding box center [516, 241] width 80 height 26
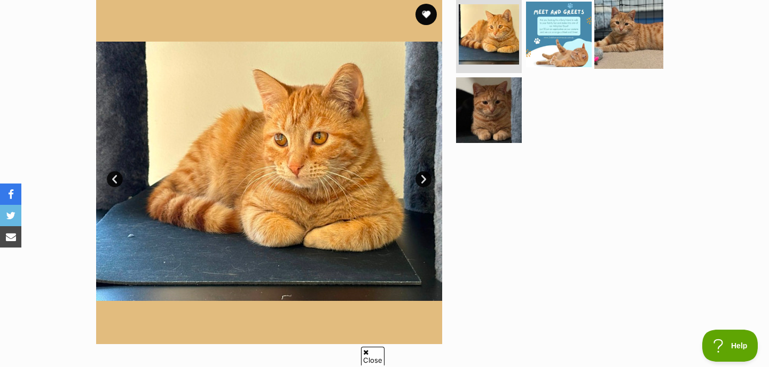
click at [601, 48] on img at bounding box center [628, 34] width 69 height 69
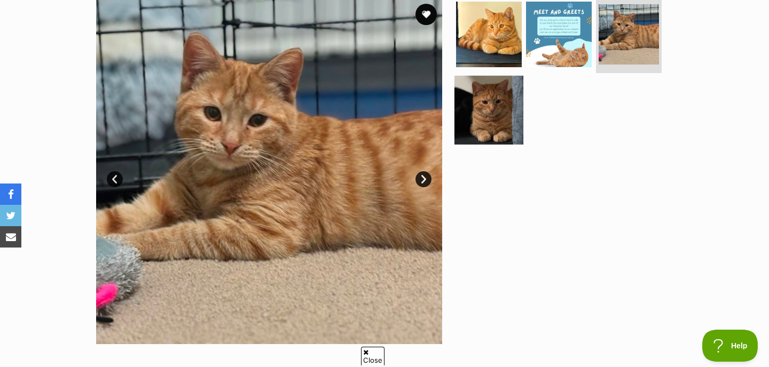
click at [500, 114] on img at bounding box center [488, 109] width 69 height 69
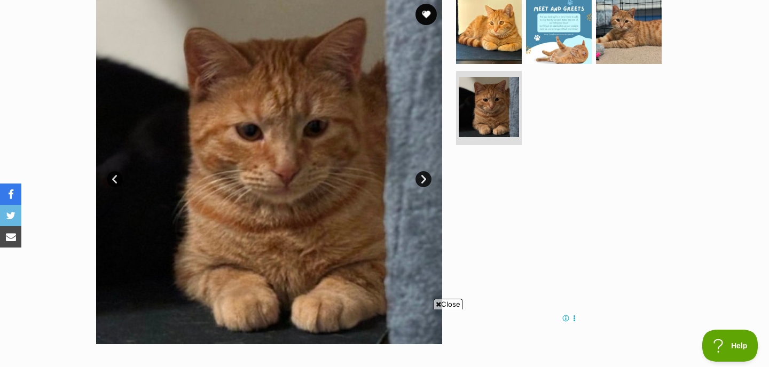
click at [412, 179] on img at bounding box center [269, 171] width 346 height 346
click at [420, 180] on link "Next" at bounding box center [423, 179] width 16 height 16
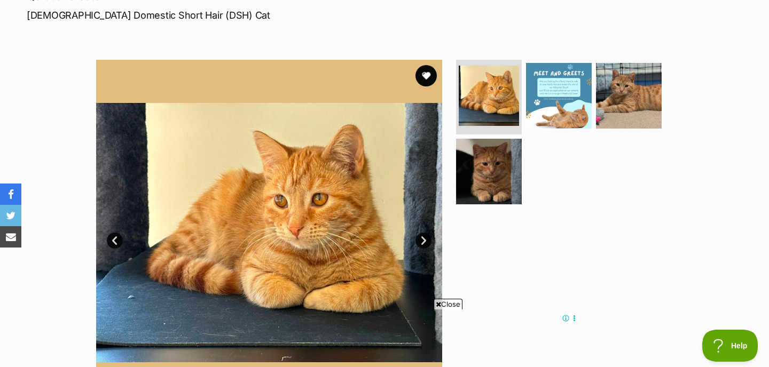
scroll to position [209, 0]
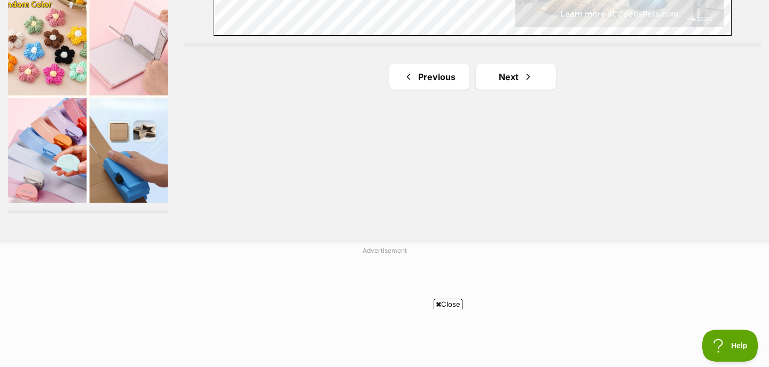
scroll to position [2068, 0]
click at [493, 65] on link "Next" at bounding box center [516, 78] width 80 height 26
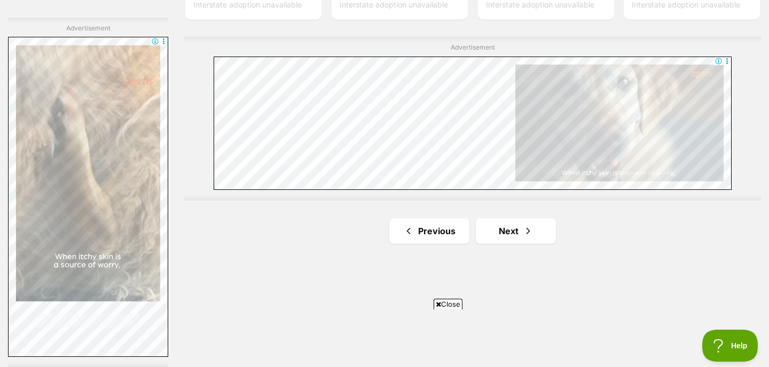
scroll to position [1914, 0]
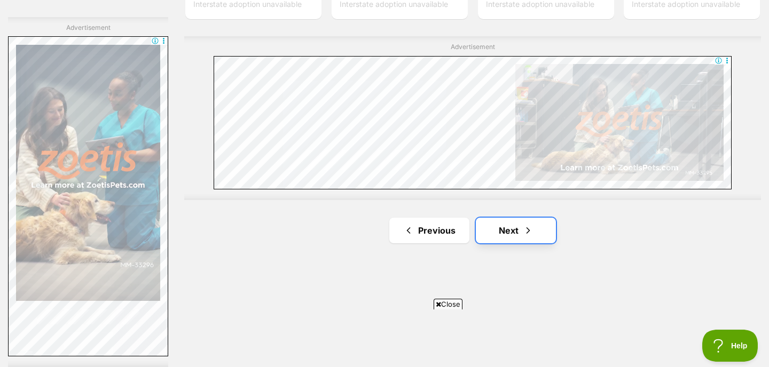
click at [505, 218] on link "Next" at bounding box center [516, 231] width 80 height 26
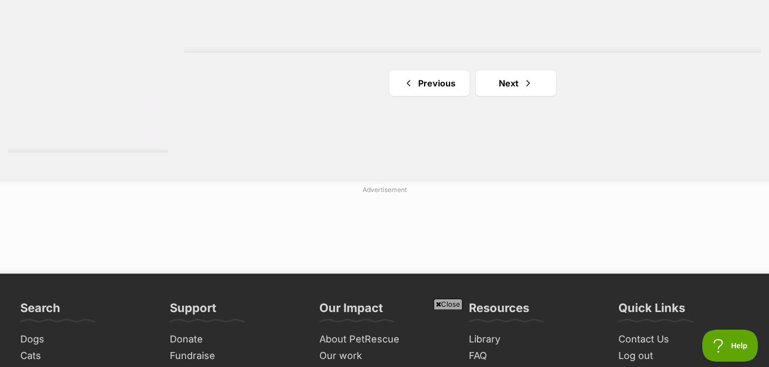
scroll to position [2138, 0]
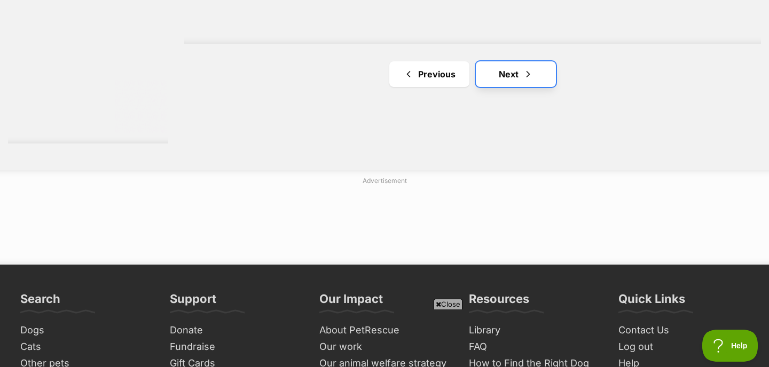
click at [501, 61] on link "Next" at bounding box center [516, 74] width 80 height 26
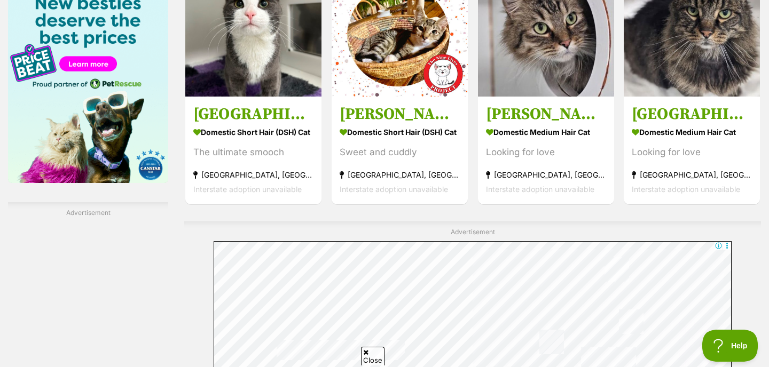
scroll to position [1803, 0]
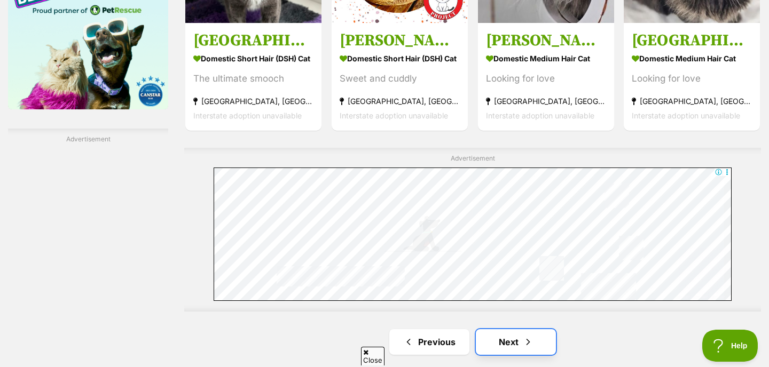
click at [517, 329] on link "Next" at bounding box center [516, 342] width 80 height 26
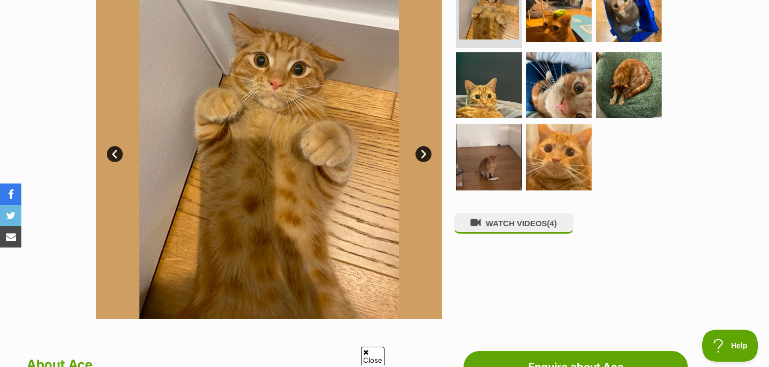
click at [421, 161] on link "Next" at bounding box center [423, 154] width 16 height 16
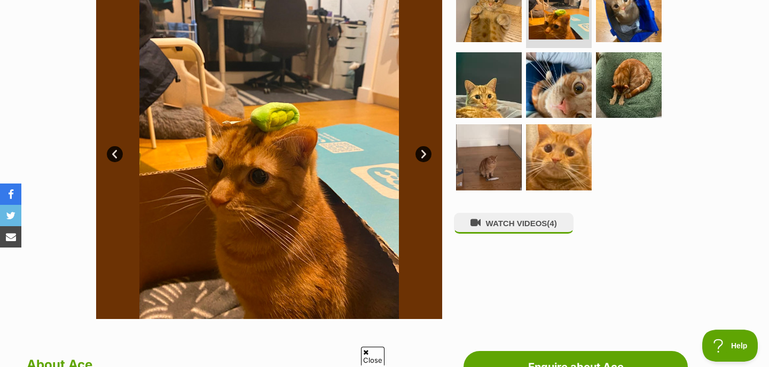
click at [421, 161] on link "Next" at bounding box center [423, 154] width 16 height 16
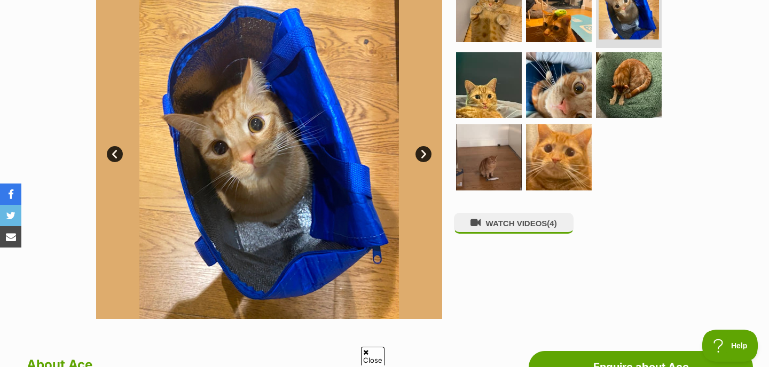
click at [421, 161] on link "Next" at bounding box center [423, 154] width 16 height 16
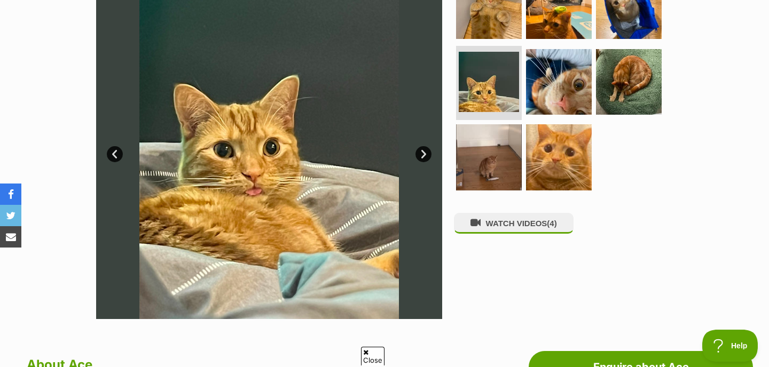
click at [421, 160] on link "Next" at bounding box center [423, 154] width 16 height 16
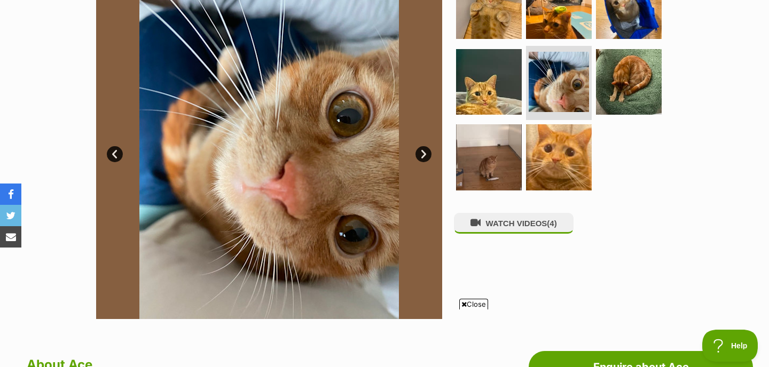
click at [421, 160] on link "Next" at bounding box center [423, 154] width 16 height 16
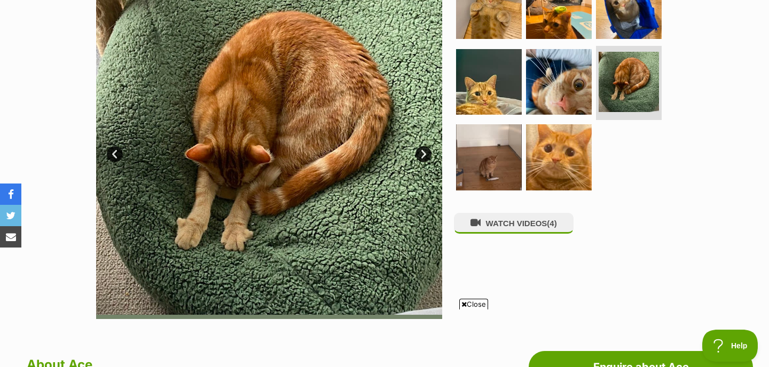
click at [421, 160] on link "Next" at bounding box center [423, 154] width 16 height 16
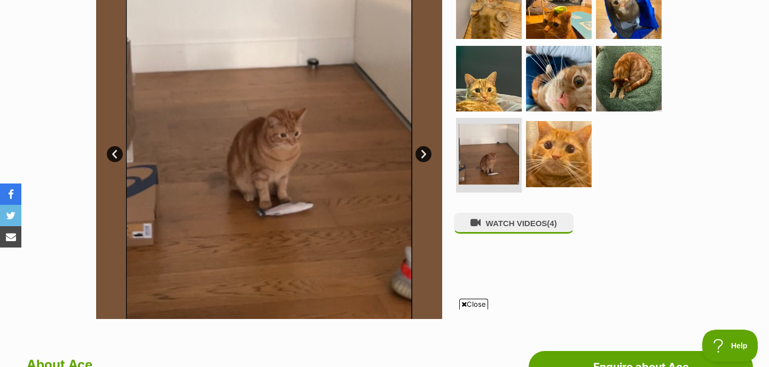
click at [421, 160] on link "Next" at bounding box center [423, 154] width 16 height 16
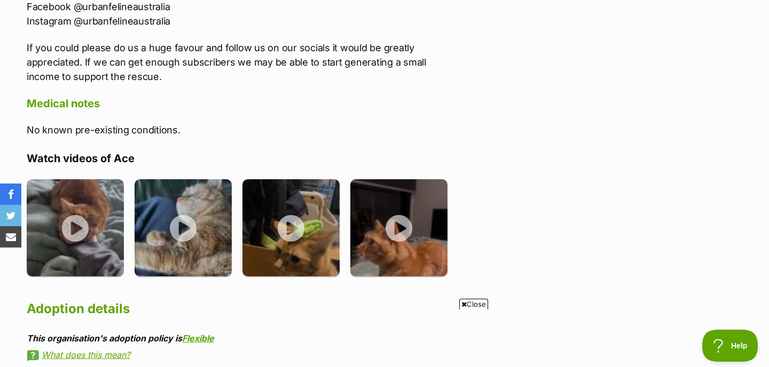
scroll to position [1718, 0]
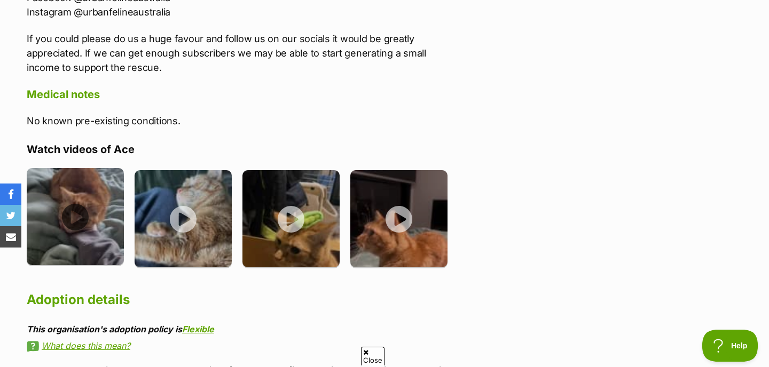
click at [83, 179] on img at bounding box center [75, 216] width 97 height 97
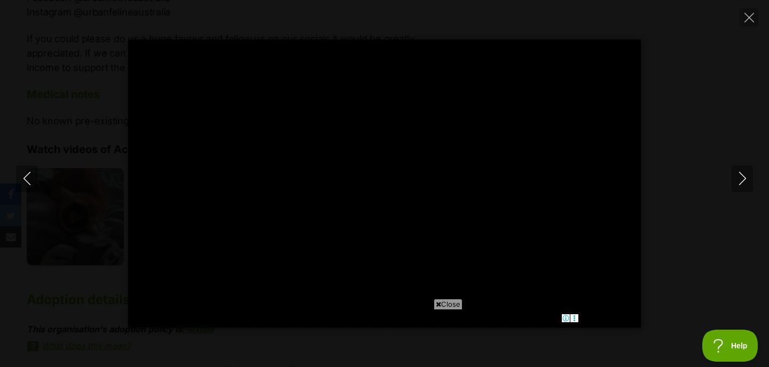
scroll to position [0, 0]
type input "100"
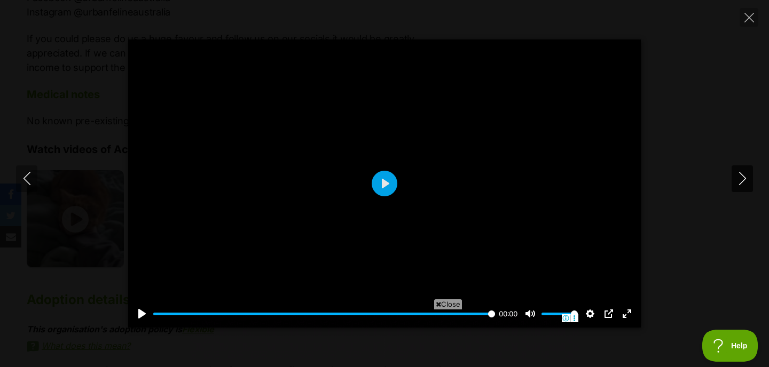
click at [743, 183] on icon "Next" at bounding box center [742, 178] width 13 height 13
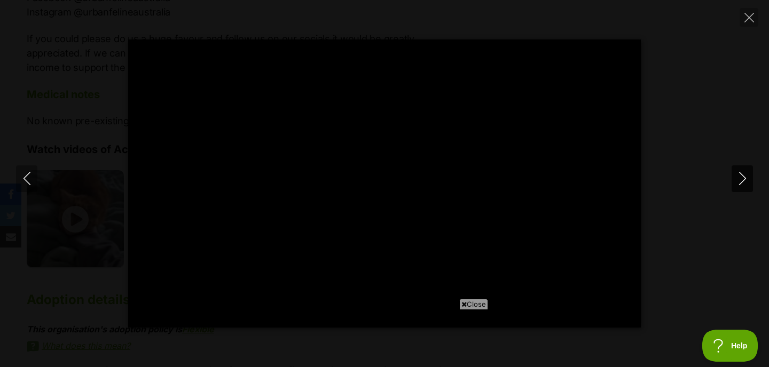
click at [743, 183] on icon "Next" at bounding box center [742, 178] width 13 height 13
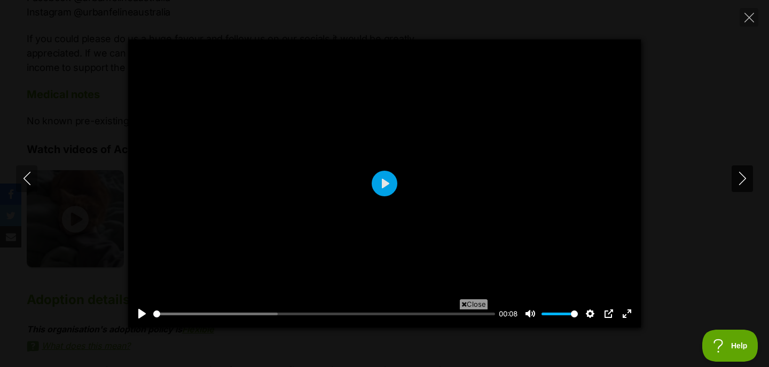
type input "70.43"
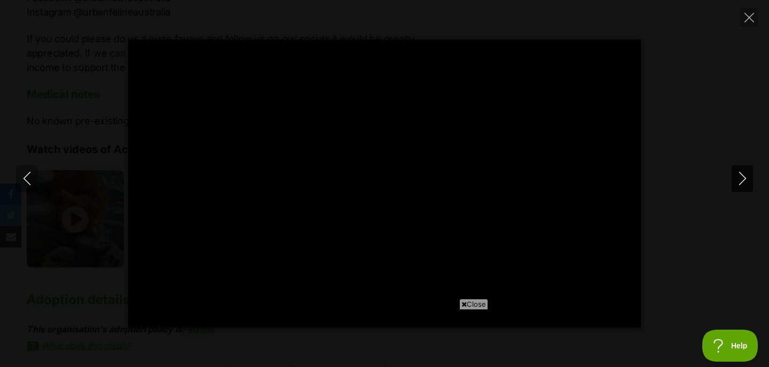
type input "100"
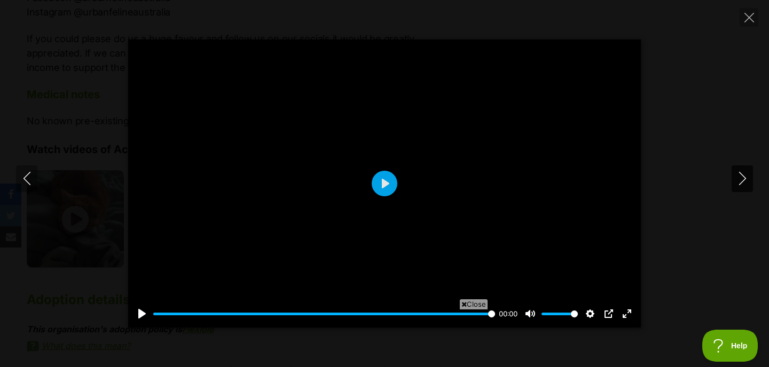
click at [743, 183] on icon "Next" at bounding box center [742, 178] width 13 height 13
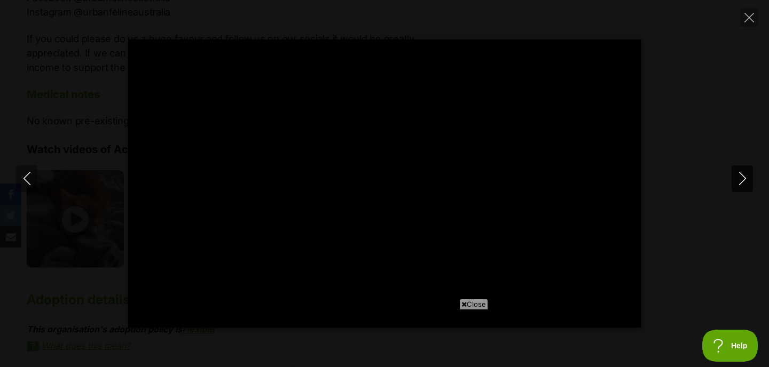
type input "100"
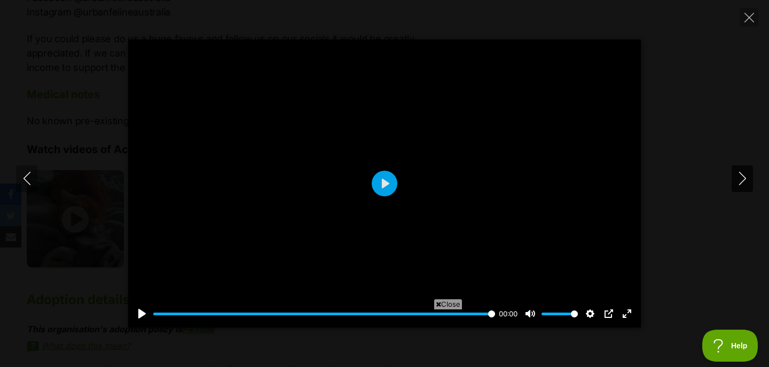
click at [743, 183] on icon "Next" at bounding box center [742, 178] width 13 height 13
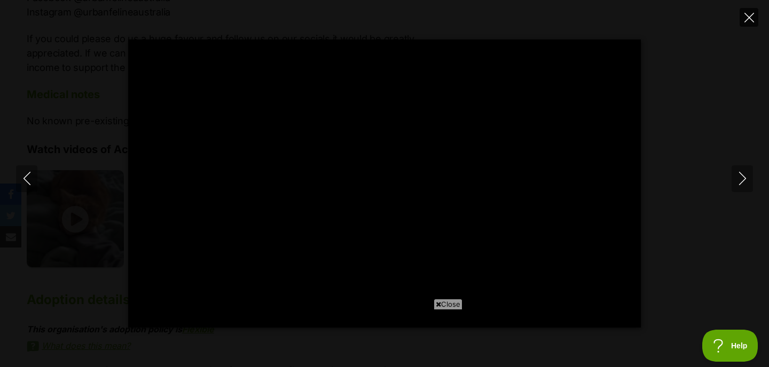
click at [747, 14] on icon "Close" at bounding box center [749, 18] width 10 height 10
type input "10.74"
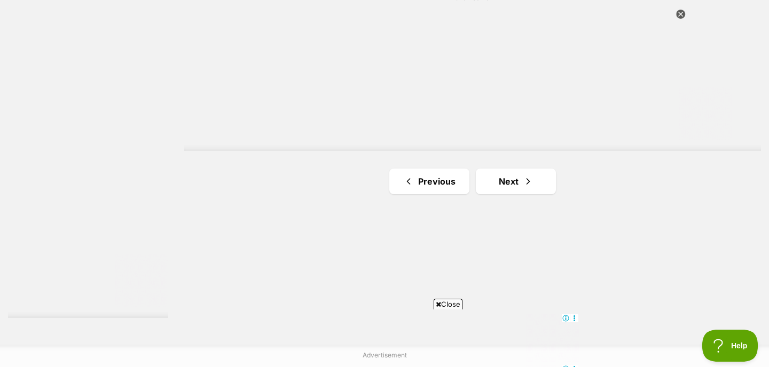
scroll to position [1969, 0]
click at [501, 163] on link "Next" at bounding box center [516, 176] width 80 height 26
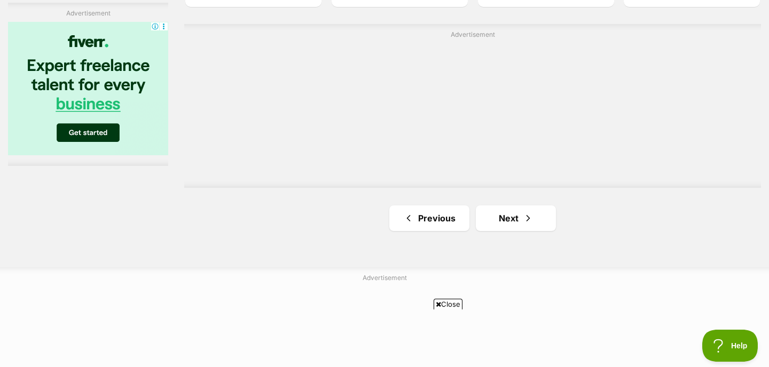
scroll to position [1993, 0]
click at [510, 206] on link "Next" at bounding box center [516, 219] width 80 height 26
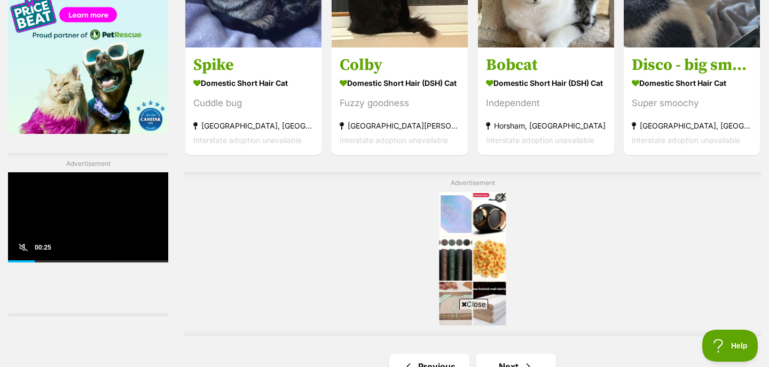
scroll to position [2004, 0]
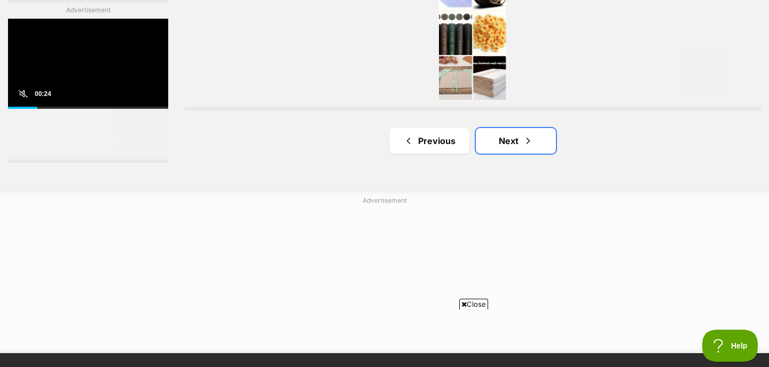
click at [508, 128] on link "Next" at bounding box center [516, 141] width 80 height 26
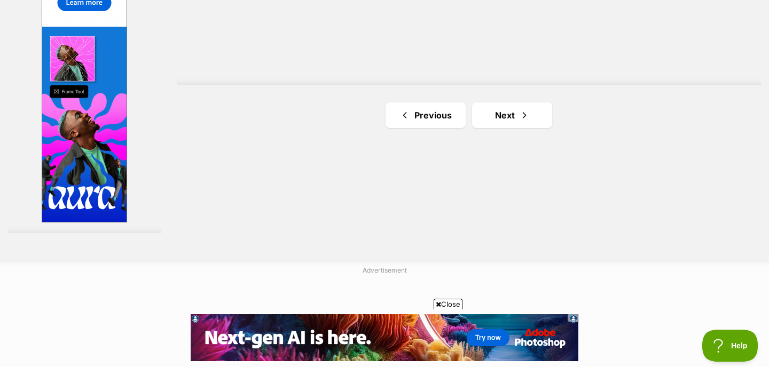
scroll to position [2075, 0]
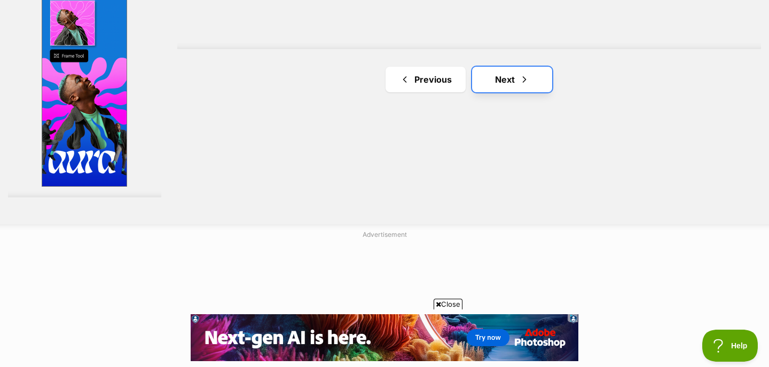
click at [520, 70] on link "Next" at bounding box center [512, 80] width 80 height 26
